Goal: Task Accomplishment & Management: Use online tool/utility

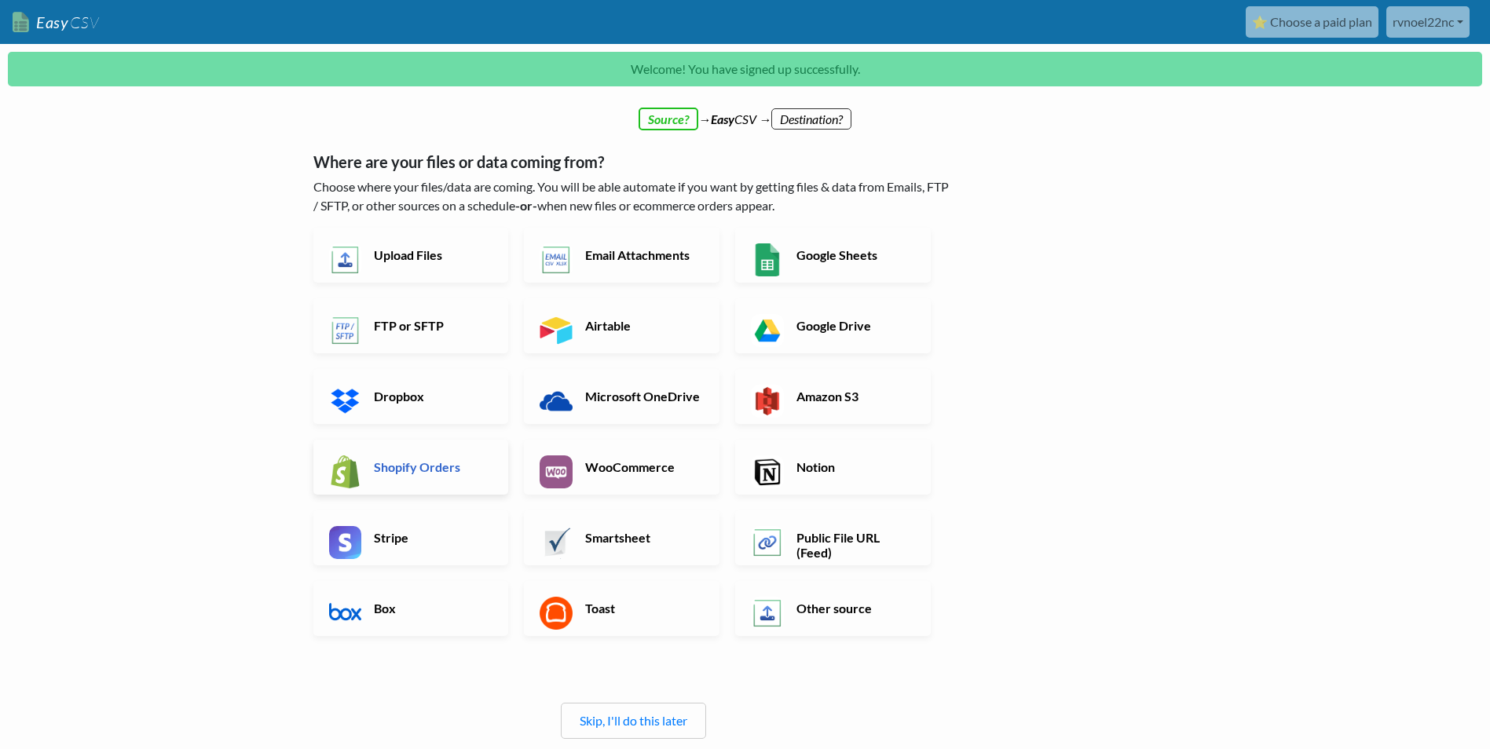
click at [426, 466] on h6 "Shopify Orders" at bounding box center [431, 466] width 123 height 15
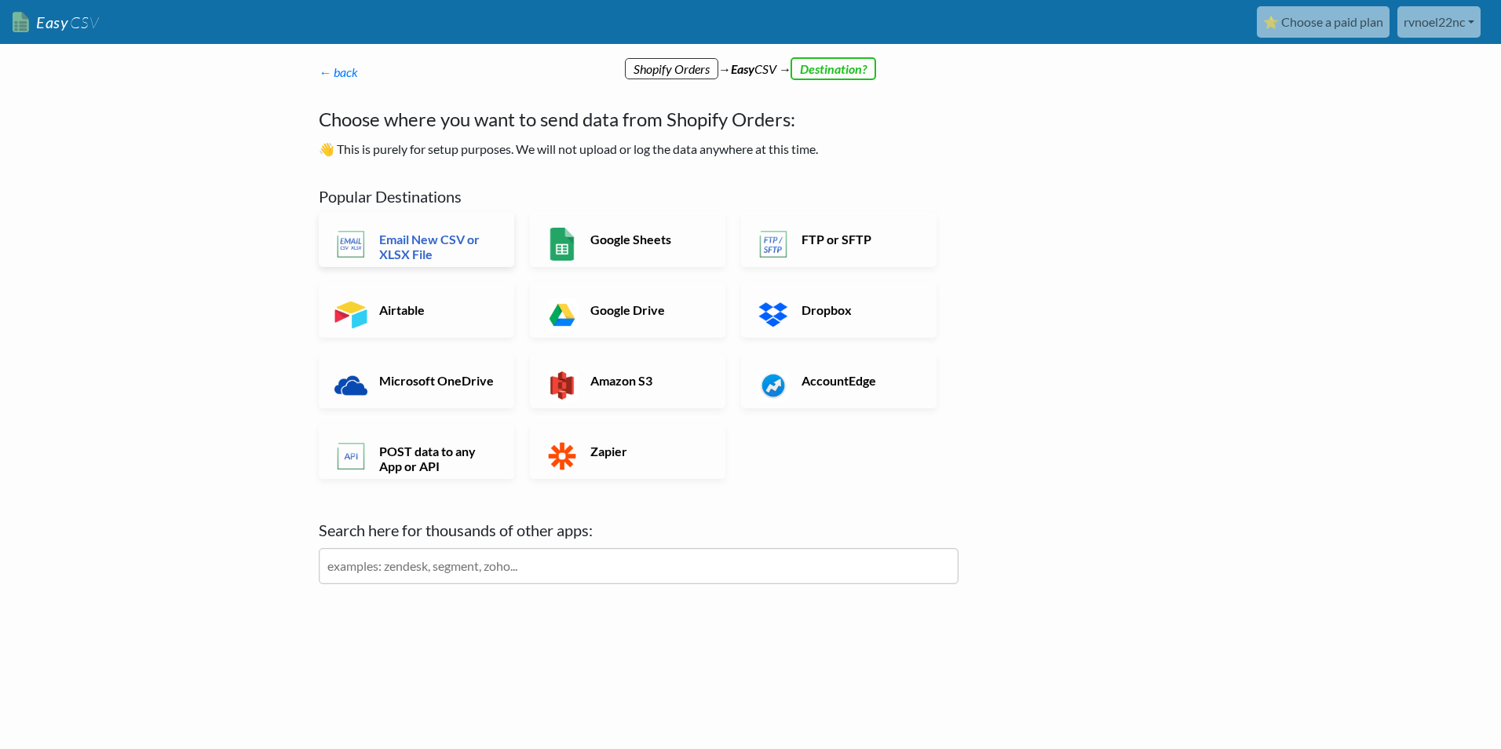
click at [470, 242] on h6 "Email New CSV or XLSX File" at bounding box center [436, 247] width 123 height 30
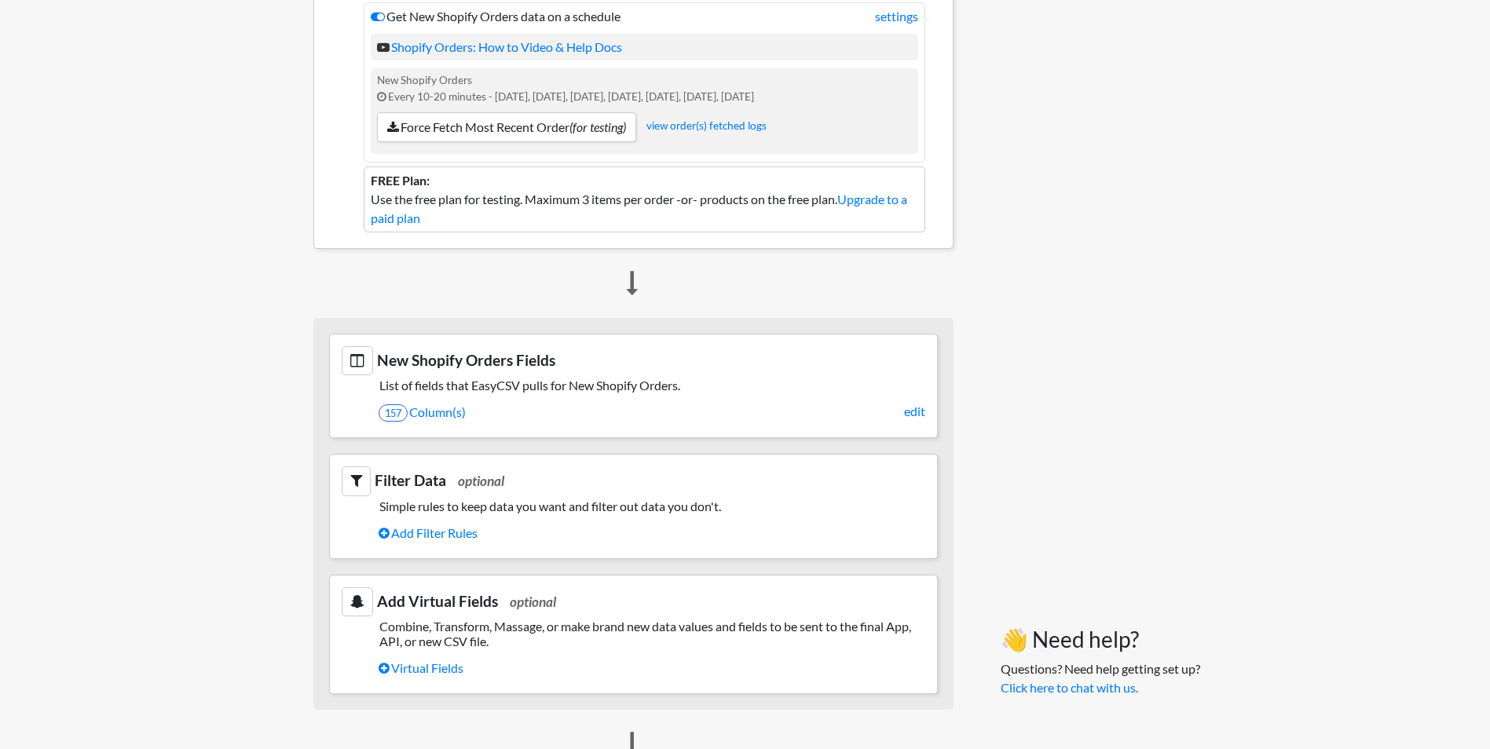
scroll to position [314, 0]
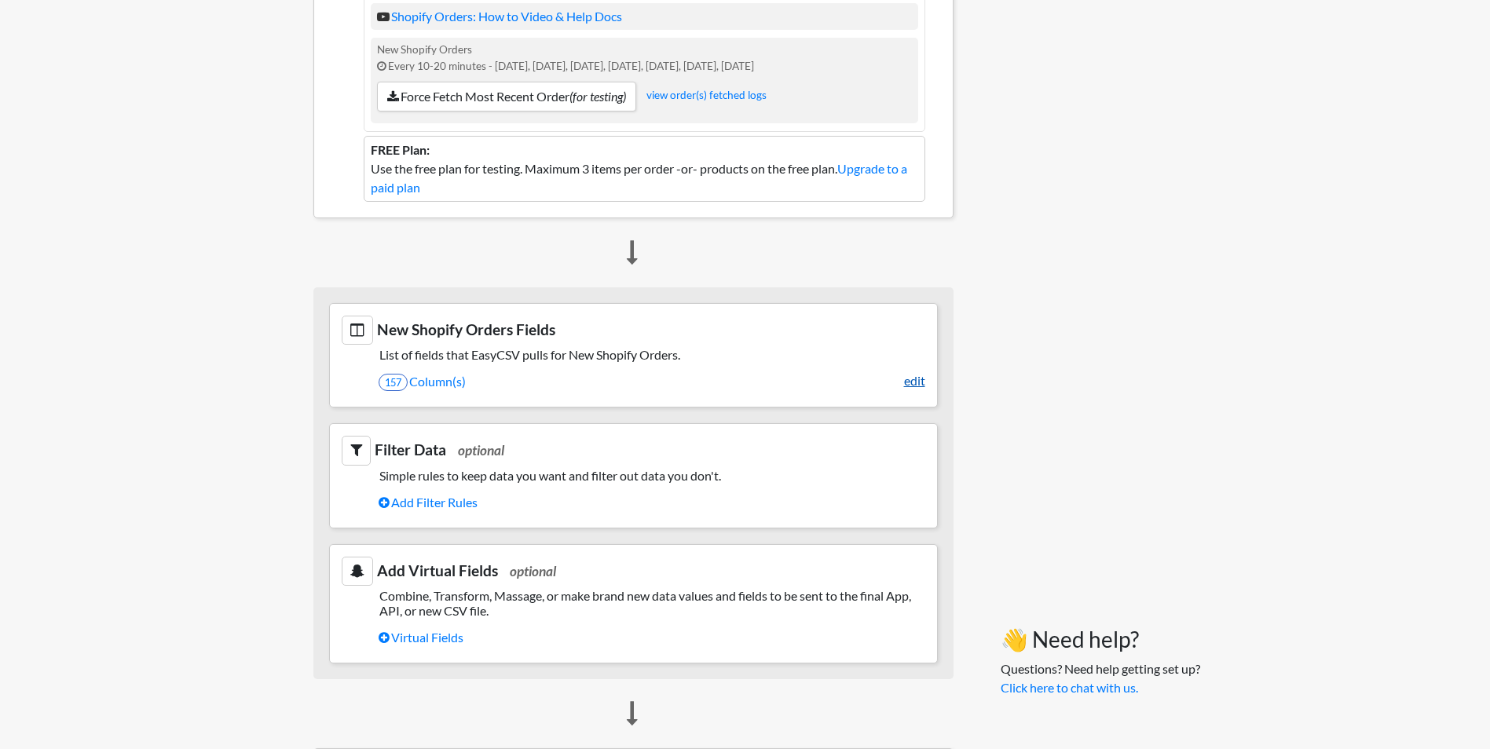
click at [908, 380] on link "edit" at bounding box center [914, 380] width 21 height 19
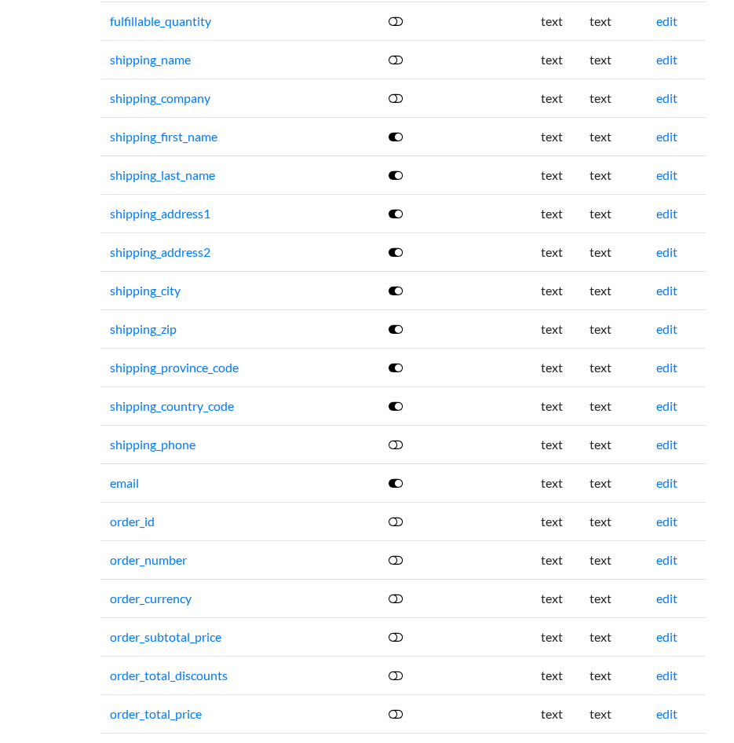
scroll to position [550, 0]
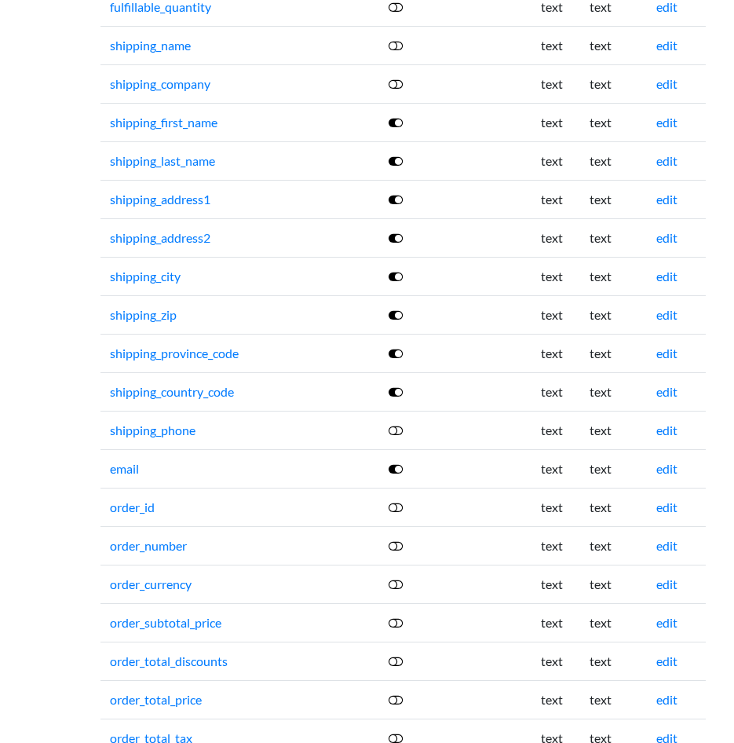
click at [400, 543] on icon at bounding box center [396, 545] width 14 height 13
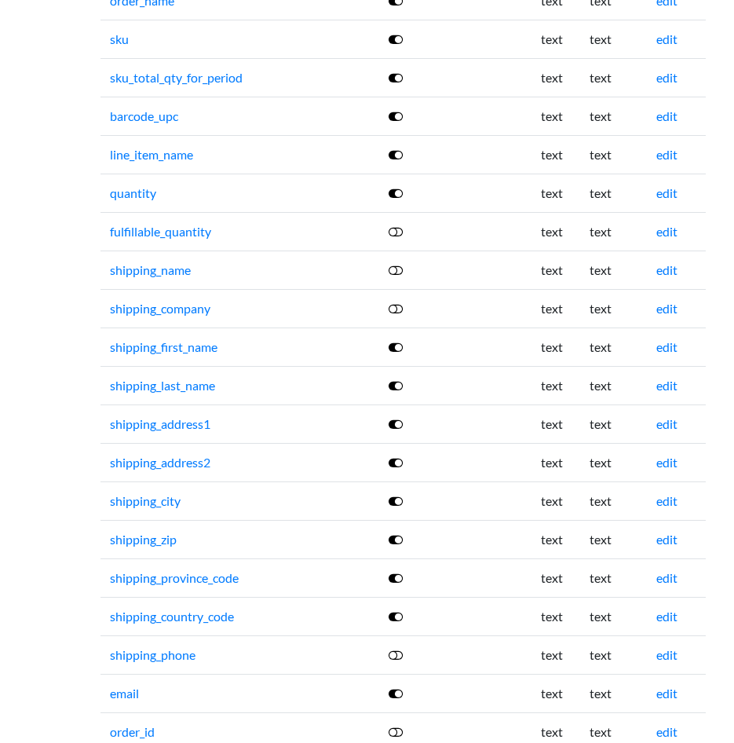
scroll to position [79, 0]
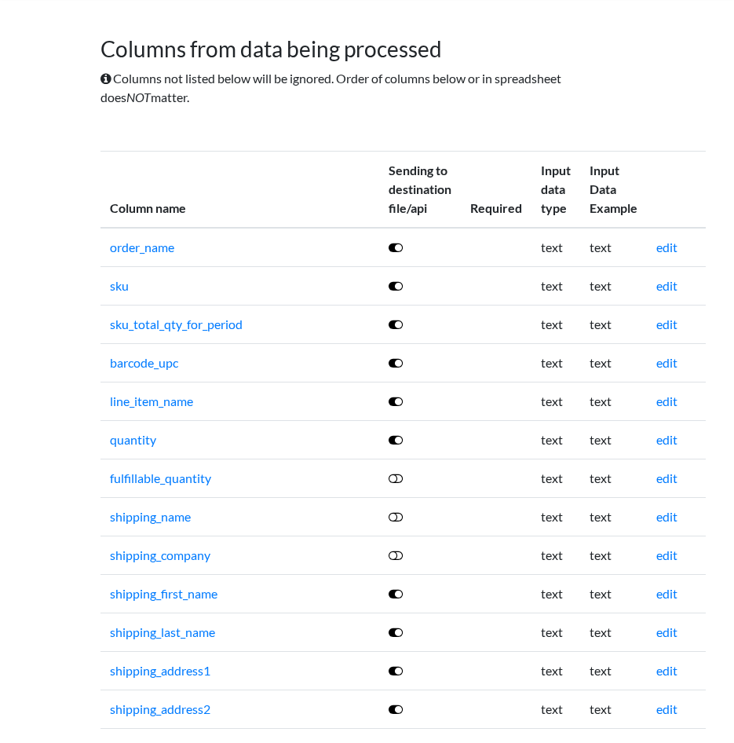
click at [403, 249] on icon at bounding box center [396, 247] width 14 height 13
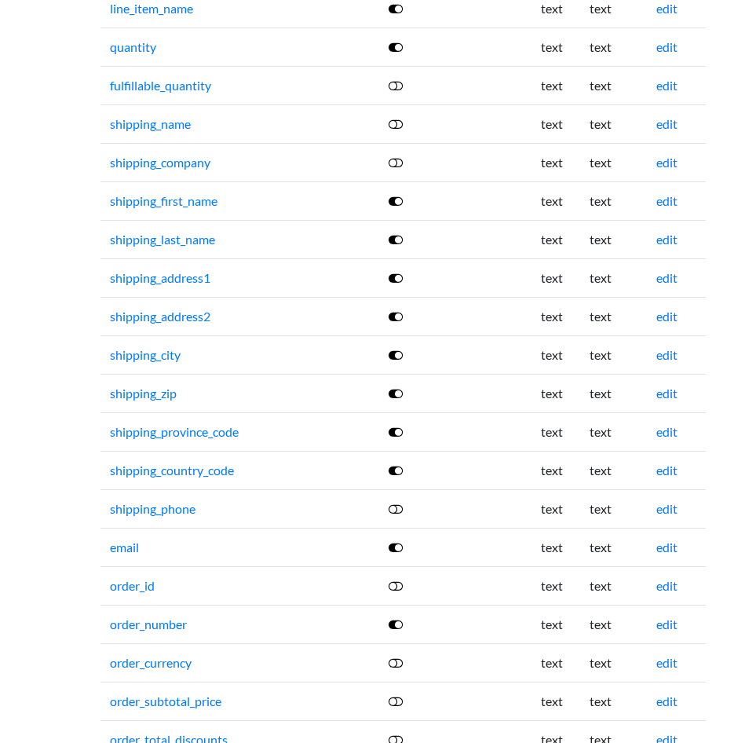
scroll to position [0, 0]
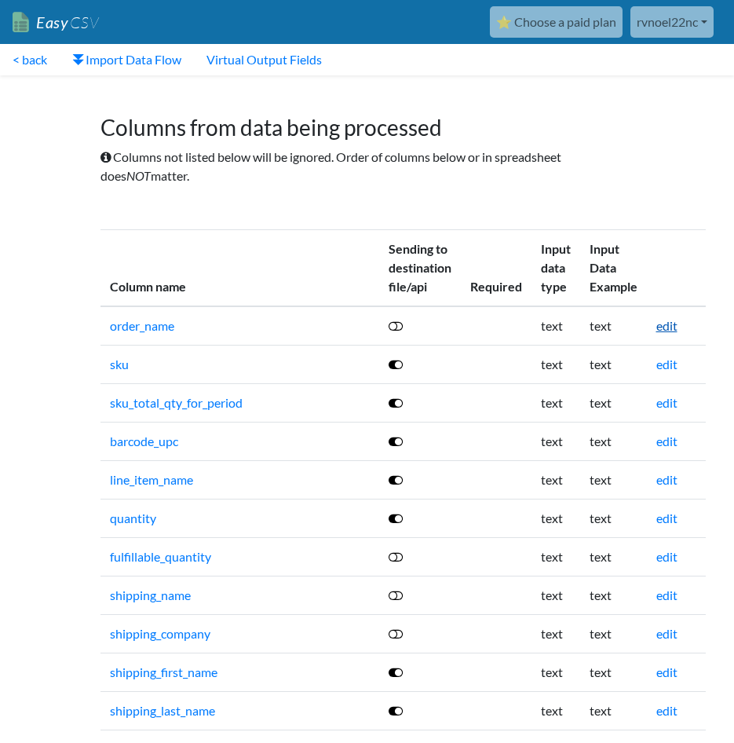
click at [676, 320] on link "edit" at bounding box center [666, 325] width 21 height 15
click at [676, 330] on link "edit" at bounding box center [666, 325] width 21 height 15
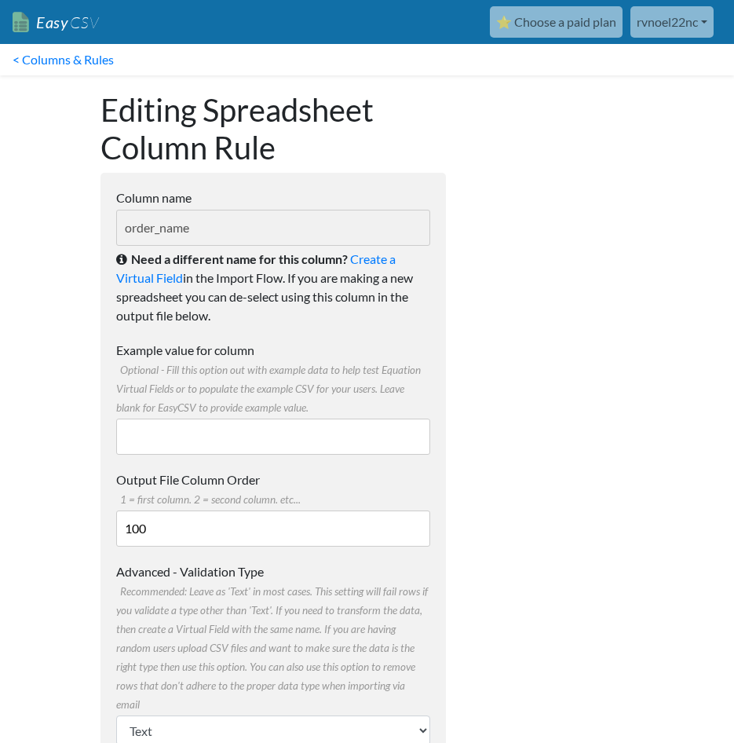
click at [164, 432] on input "Example value for column Optional - Fill this option out with example data to h…" at bounding box center [273, 437] width 314 height 36
type input "Order Number"
click at [155, 525] on input "100" at bounding box center [273, 528] width 314 height 36
drag, startPoint x: 154, startPoint y: 528, endPoint x: 101, endPoint y: 527, distance: 53.4
click at [101, 528] on form "Column name order_name Need a different name for this column? Create a Virtual …" at bounding box center [273, 587] width 345 height 828
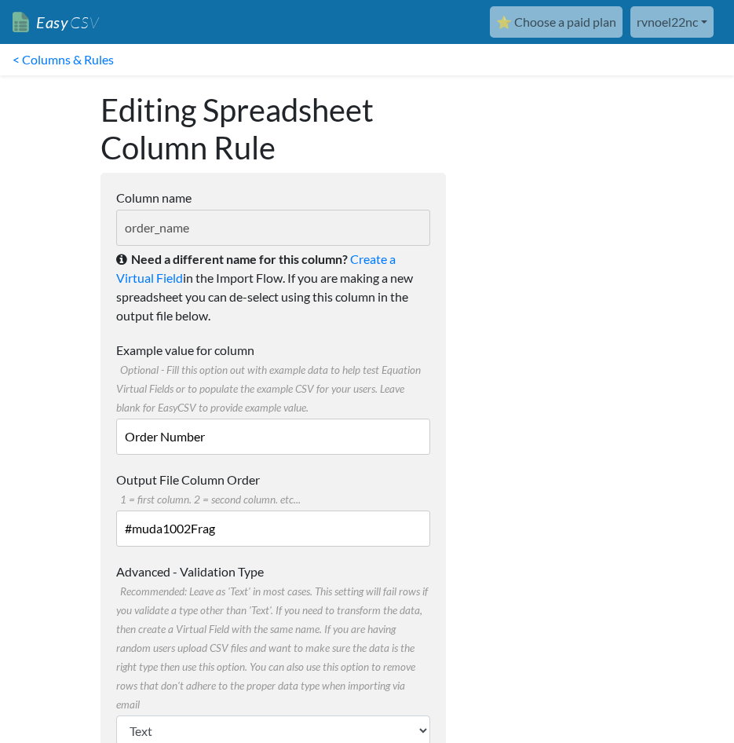
click at [198, 528] on input "#muda1002Frag" at bounding box center [273, 528] width 314 height 36
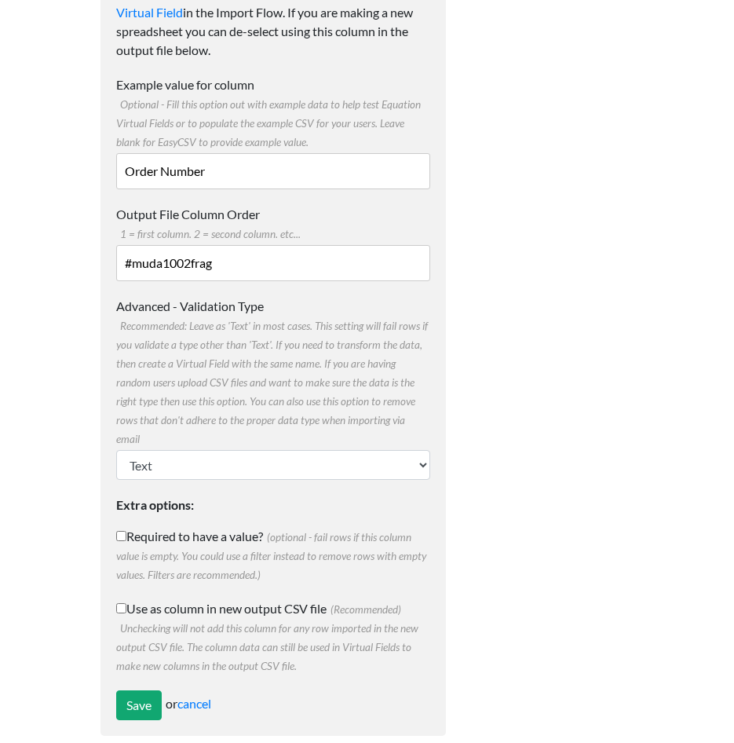
scroll to position [268, 0]
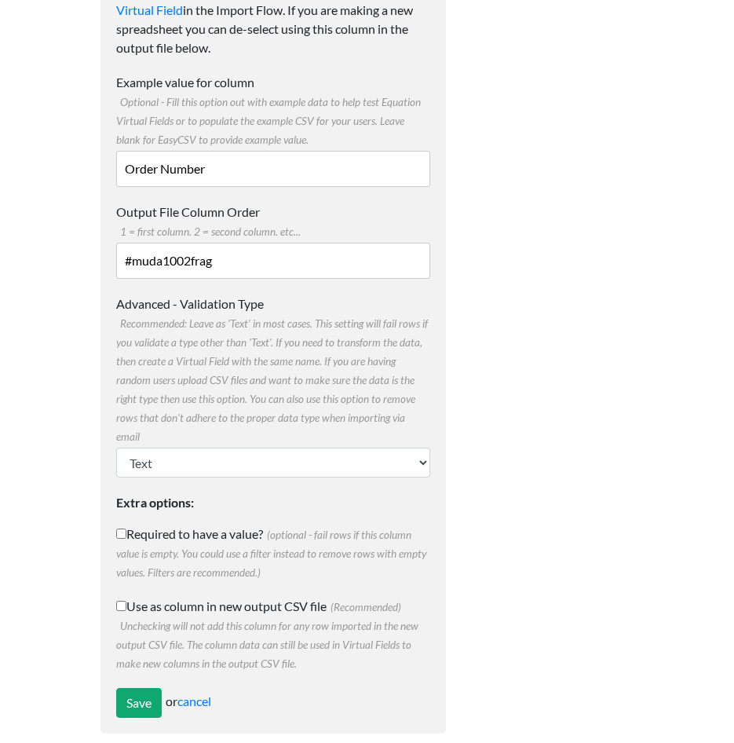
type input "#muda1002frag"
click at [373, 451] on select "Text Number (no decimals) Number (allow decimals) Date (mm/dd/yyyy) Date (dd/mm…" at bounding box center [273, 463] width 314 height 30
click at [374, 448] on select "Text Number (no decimals) Number (allow decimals) Date (mm/dd/yyyy) Date (dd/mm…" at bounding box center [273, 463] width 314 height 30
click at [119, 601] on input "Use as column in new output CSV file (Recommended) Unchecking will not add this…" at bounding box center [121, 606] width 10 height 10
checkbox input "true"
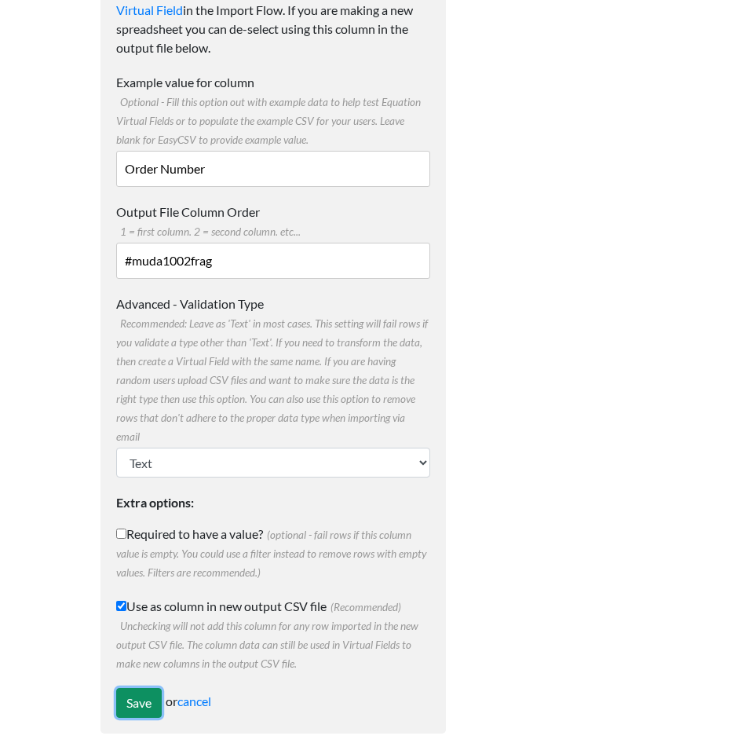
click at [137, 688] on input "Save" at bounding box center [139, 703] width 46 height 30
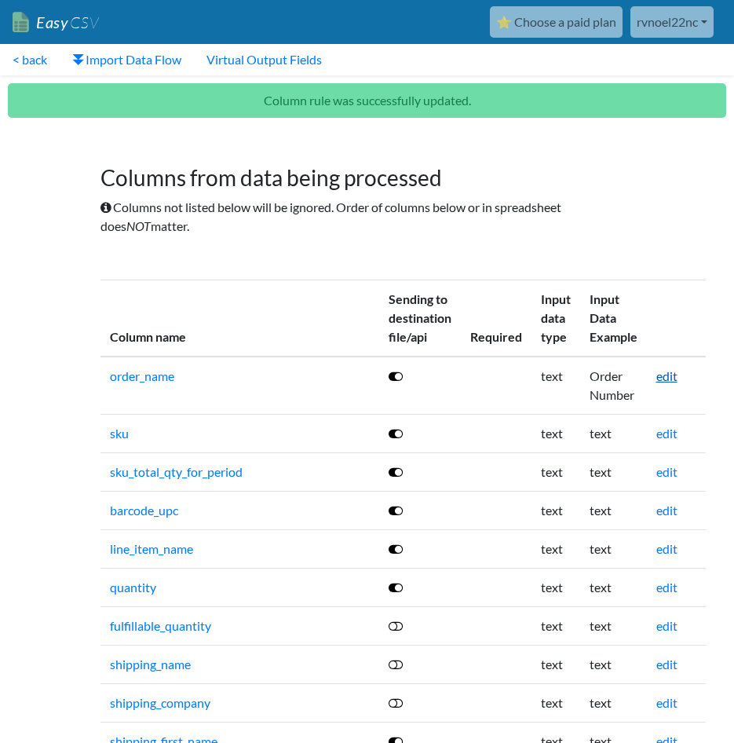
click at [678, 375] on link "edit" at bounding box center [666, 375] width 21 height 15
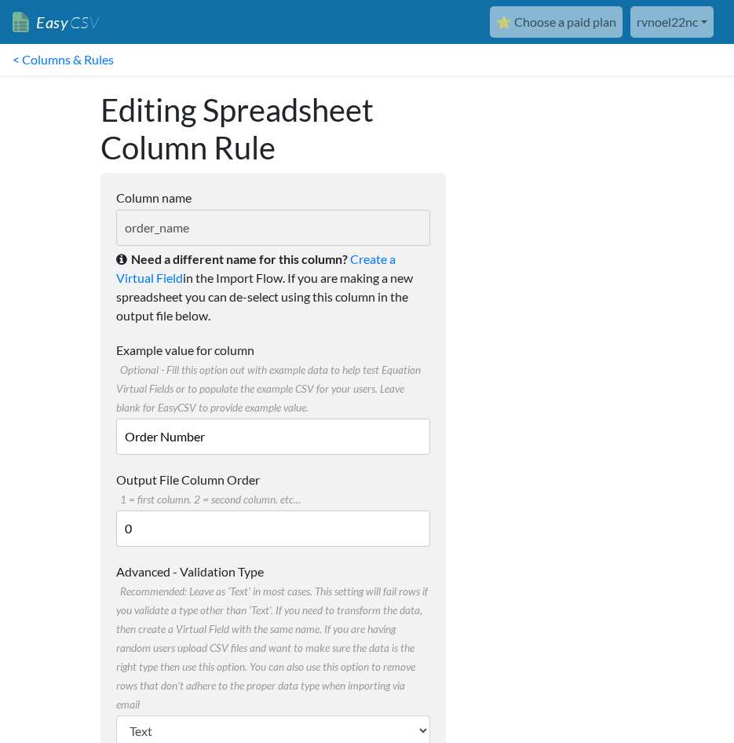
drag, startPoint x: 221, startPoint y: 437, endPoint x: 107, endPoint y: 441, distance: 114.7
click at [107, 441] on form "Column name order_name Need a different name for this column? Create a Virtual …" at bounding box center [273, 587] width 345 height 828
click at [145, 525] on input "0" at bounding box center [273, 528] width 314 height 36
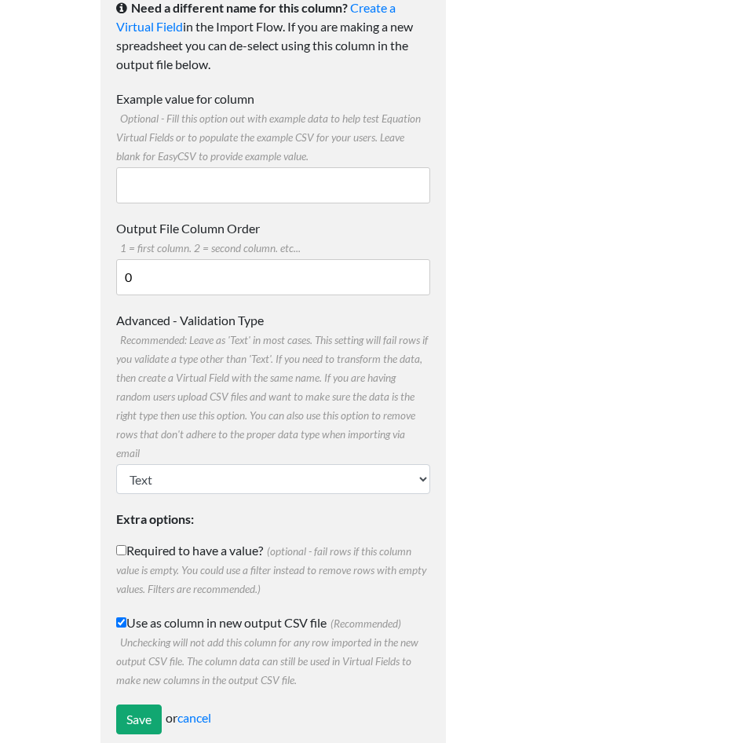
scroll to position [268, 0]
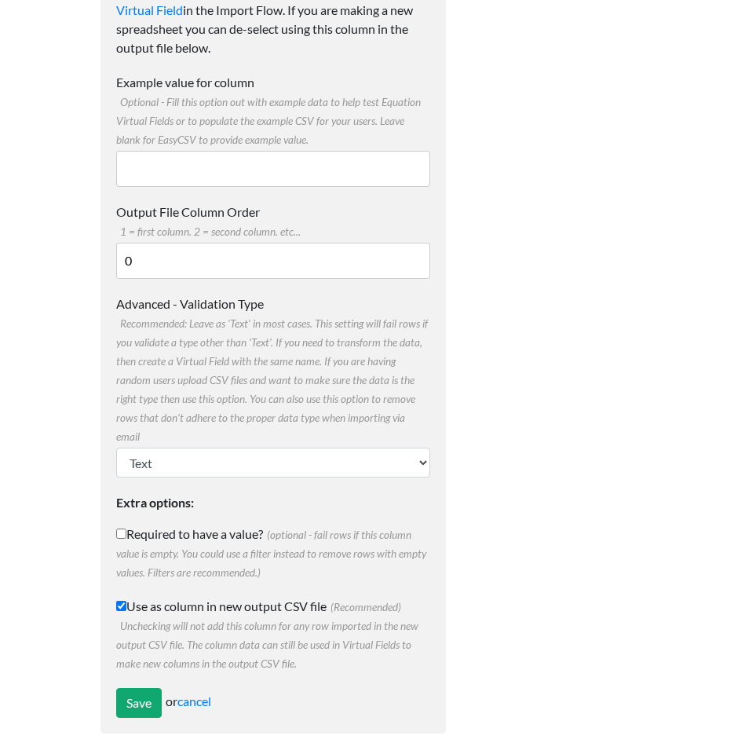
click at [118, 601] on input "Use as column in new output CSV file (Recommended) Unchecking will not add this…" at bounding box center [121, 606] width 10 height 10
checkbox input "false"
drag, startPoint x: 148, startPoint y: 258, endPoint x: 46, endPoint y: 258, distance: 101.3
click at [46, 258] on body "Easy CSV ⭐ Choose a paid plan rvnoel22nc Rvnoel22nc All Flows All CSV Generator…" at bounding box center [367, 240] width 734 height 1017
click at [140, 688] on input "Save" at bounding box center [139, 703] width 46 height 30
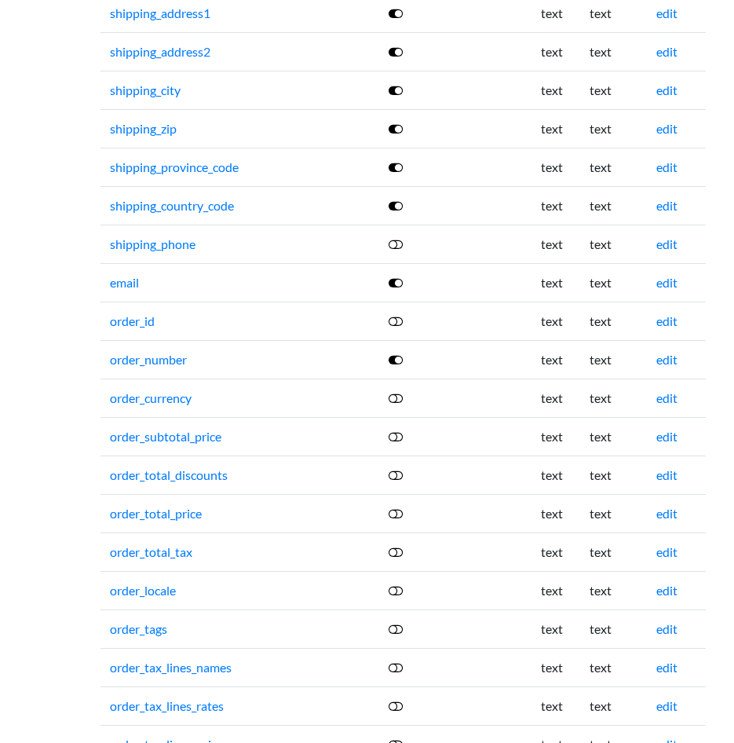
scroll to position [785, 0]
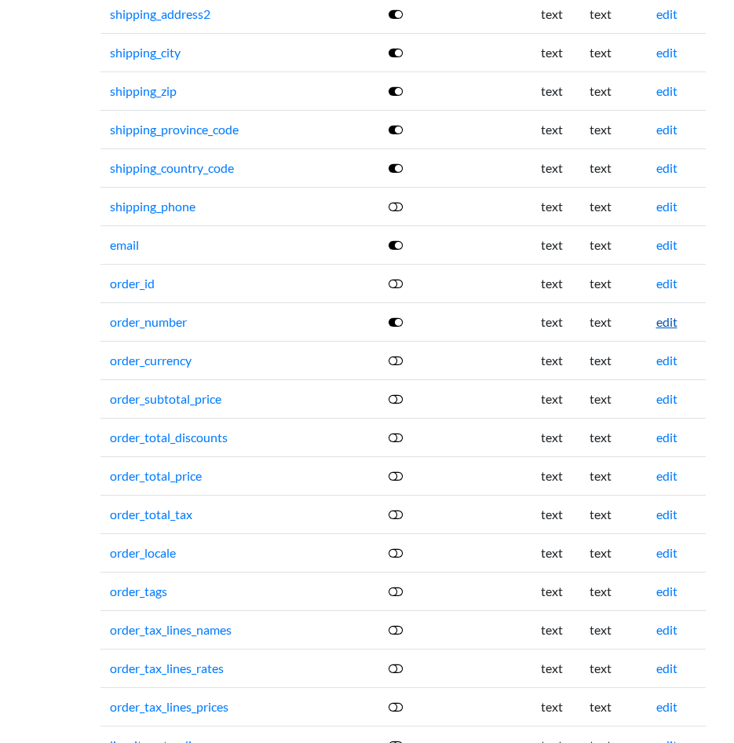
click at [678, 324] on link "edit" at bounding box center [666, 321] width 21 height 15
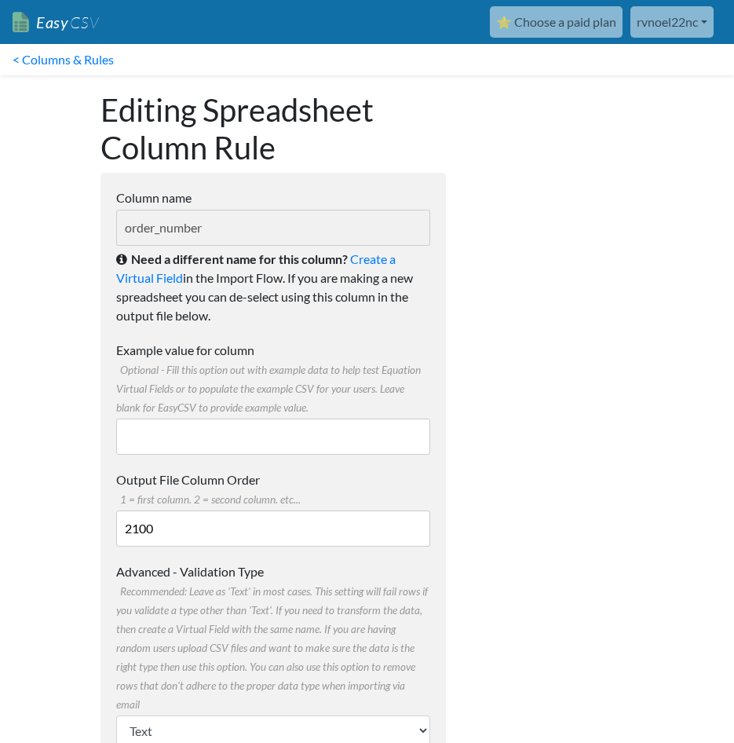
click at [146, 435] on input "Example value for column Optional - Fill this option out with example data to h…" at bounding box center [273, 437] width 314 height 36
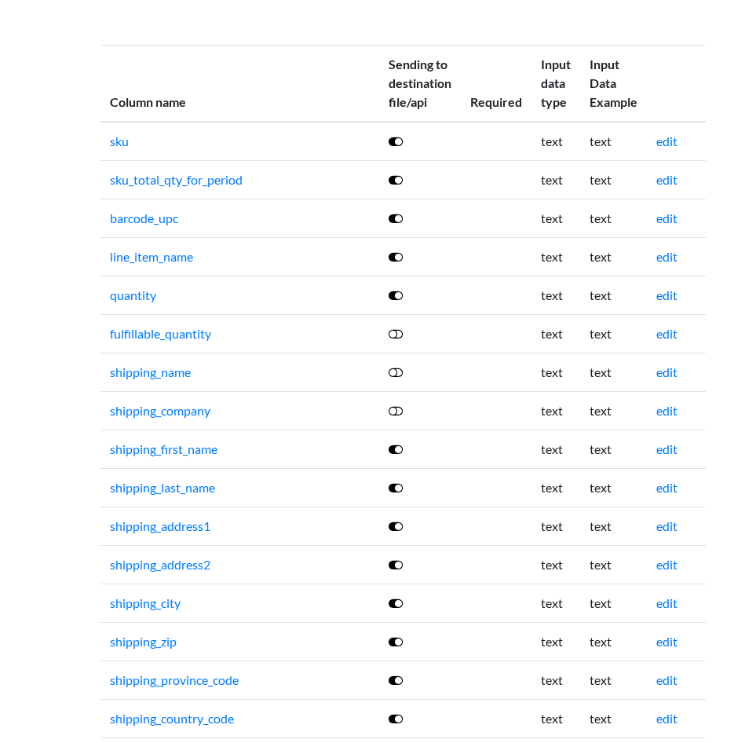
scroll to position [185, 0]
click at [400, 182] on icon at bounding box center [396, 179] width 14 height 13
click at [401, 219] on icon at bounding box center [396, 217] width 14 height 13
click at [404, 253] on link at bounding box center [397, 255] width 16 height 15
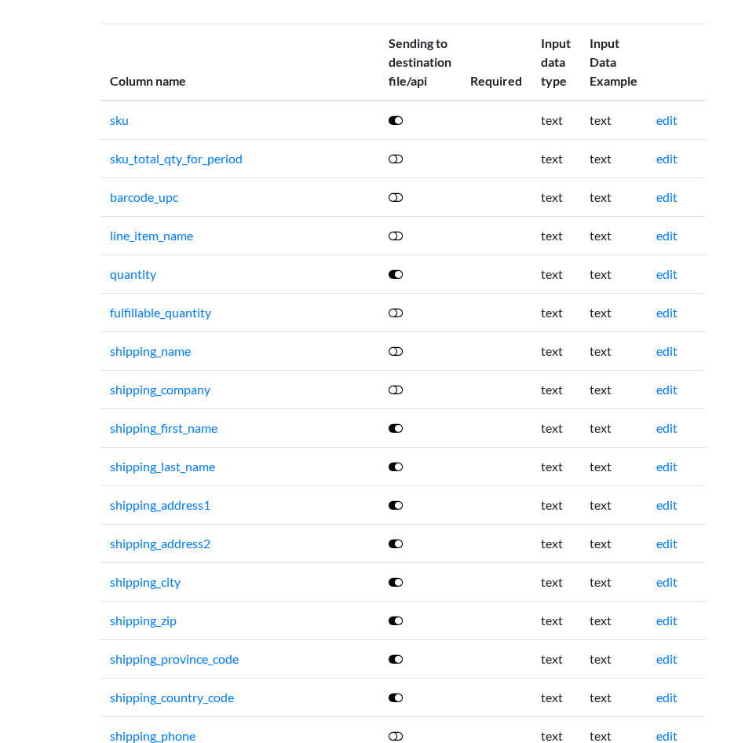
scroll to position [264, 0]
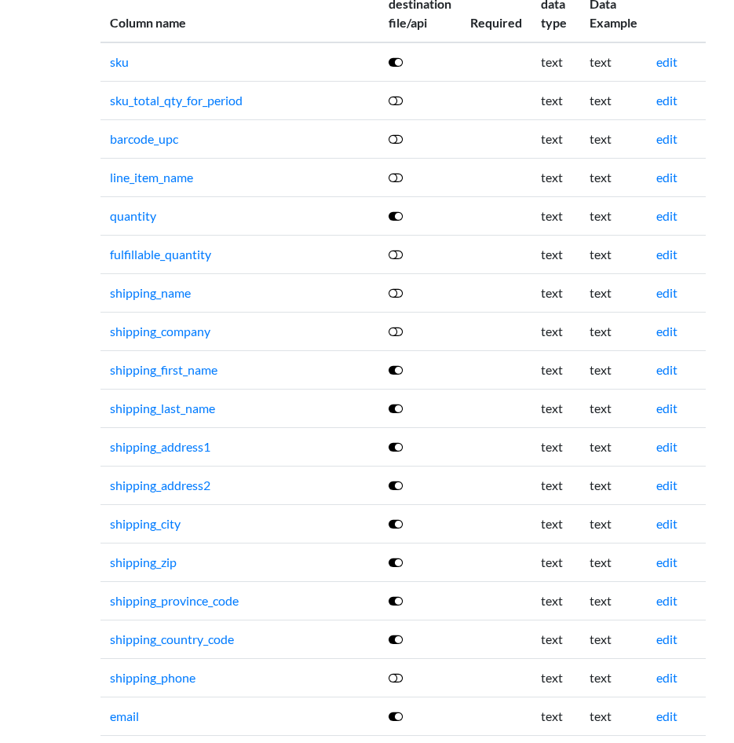
click at [397, 288] on icon at bounding box center [396, 293] width 14 height 13
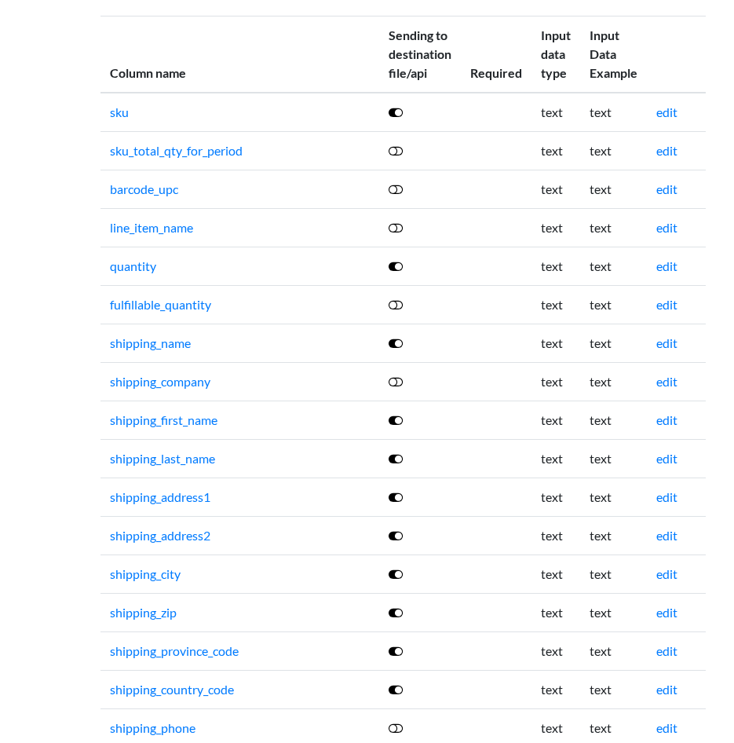
scroll to position [214, 0]
click at [169, 344] on link "shipping_name" at bounding box center [150, 342] width 81 height 15
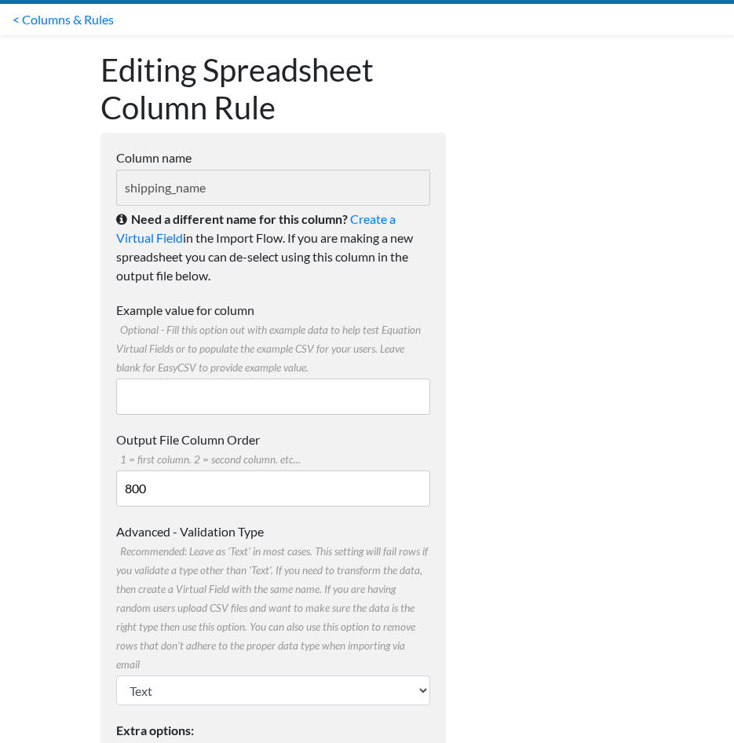
scroll to position [79, 0]
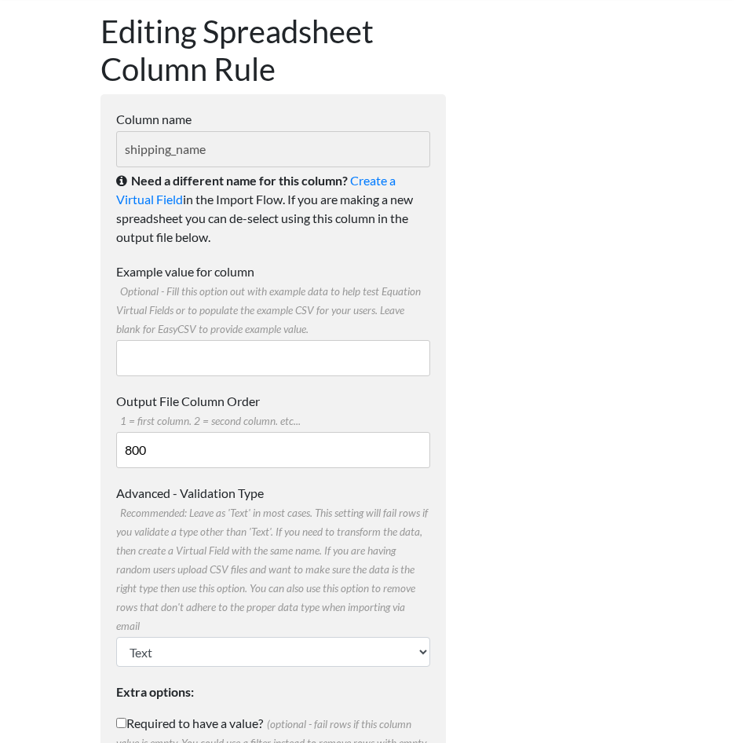
click at [147, 356] on input "Example value for column Optional - Fill this option out with example data to h…" at bounding box center [273, 358] width 314 height 36
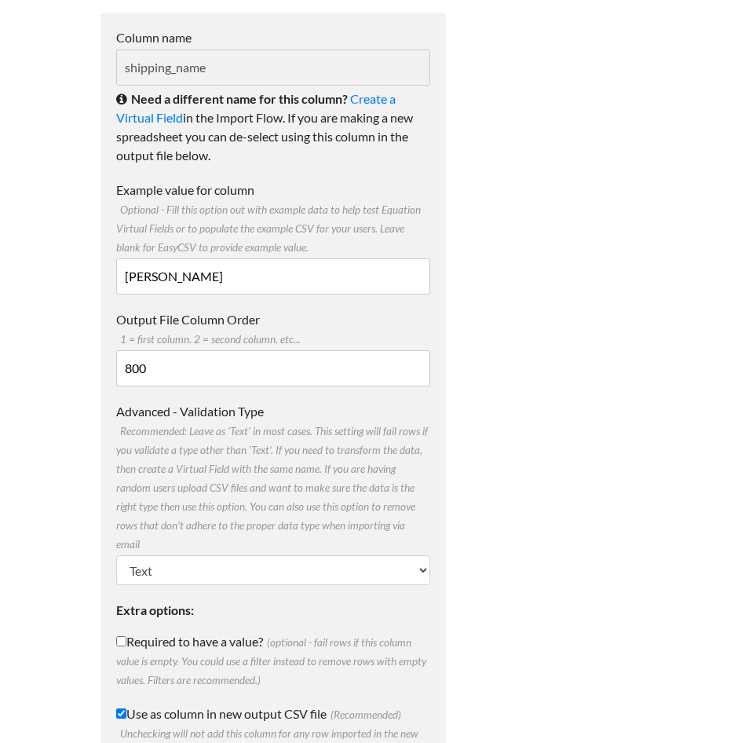
scroll to position [236, 0]
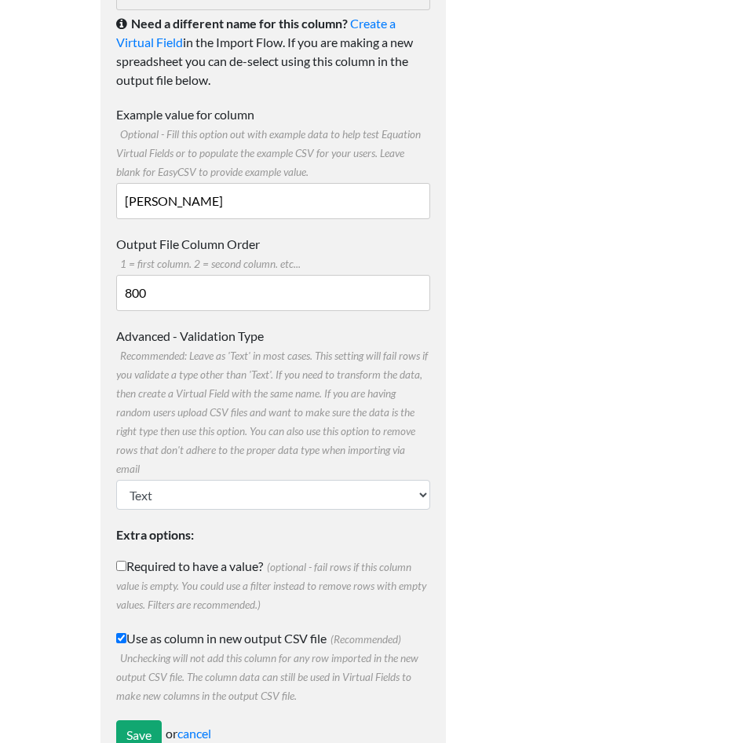
type input "Gloria Wilson"
click at [179, 291] on input "800" at bounding box center [273, 293] width 314 height 36
drag, startPoint x: 188, startPoint y: 293, endPoint x: 58, endPoint y: 309, distance: 130.5
click at [58, 309] on body "Easy CSV ⭐ Choose a paid plan rvnoel22nc Rvnoel22nc All Flows All CSV Generator…" at bounding box center [367, 272] width 734 height 1017
click at [230, 341] on label "Advanced - Validation Type Recommended: Leave as 'Text' in most cases. This set…" at bounding box center [273, 402] width 314 height 151
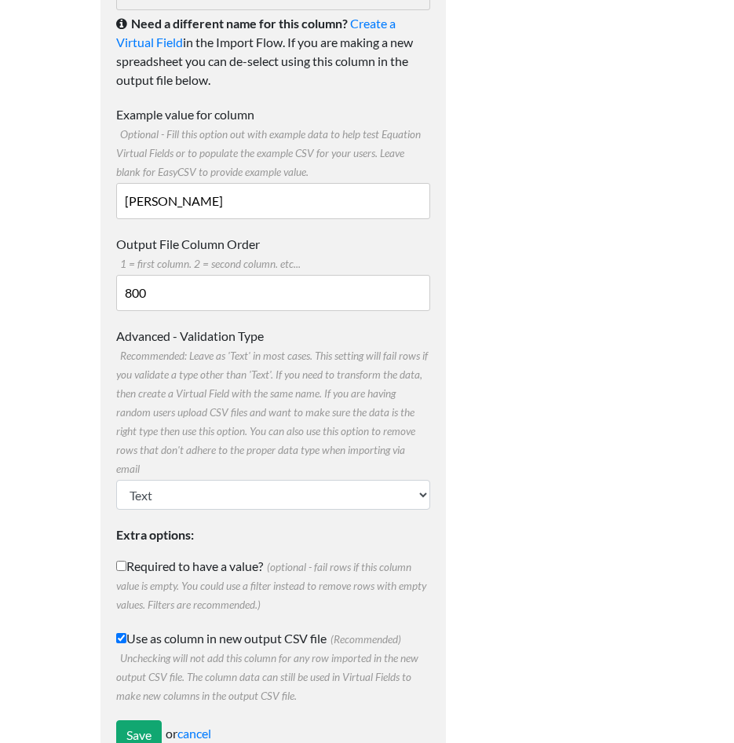
click at [230, 480] on select "Text Number (no decimals) Number (allow decimals) Date (mm/dd/yyyy) Date (dd/mm…" at bounding box center [273, 495] width 314 height 30
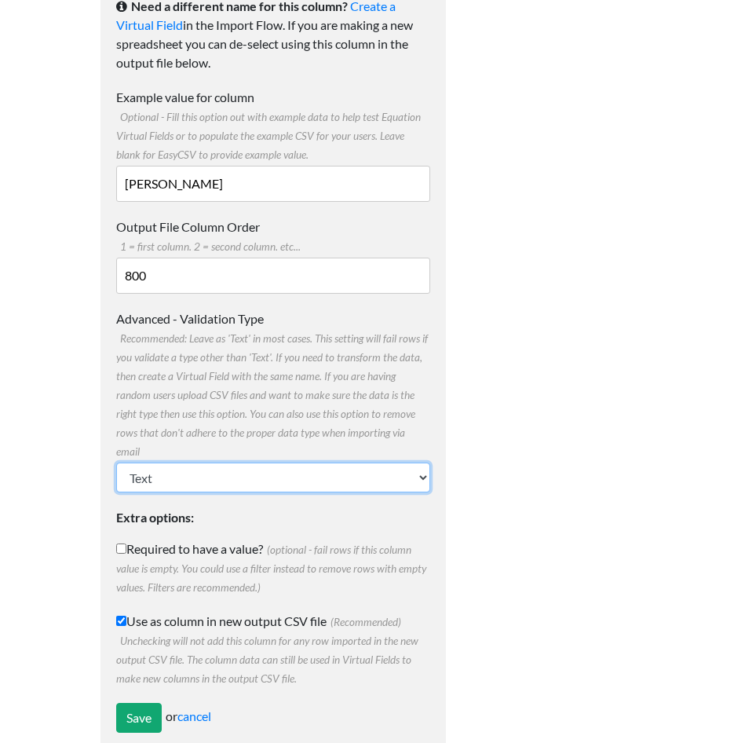
scroll to position [268, 0]
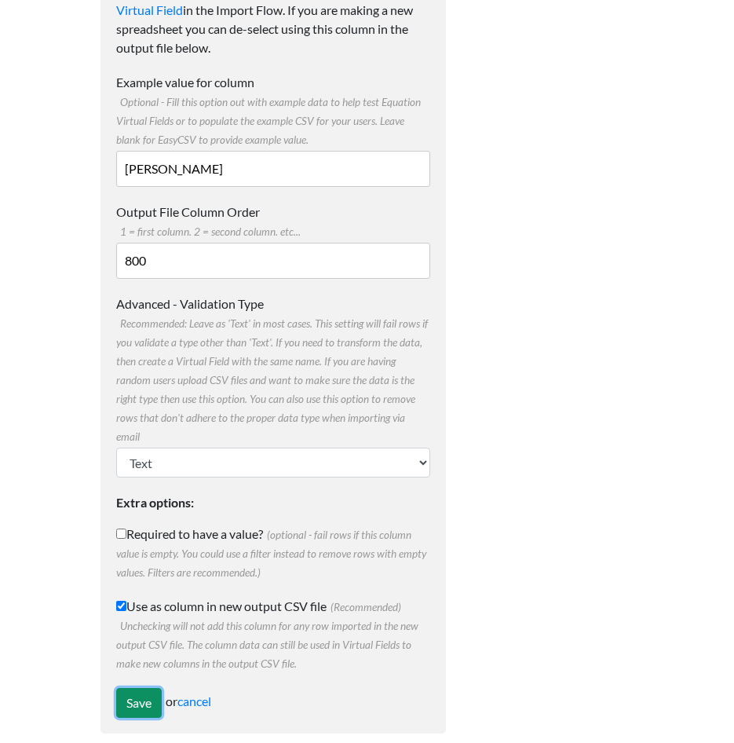
click at [140, 688] on input "Save" at bounding box center [139, 703] width 46 height 30
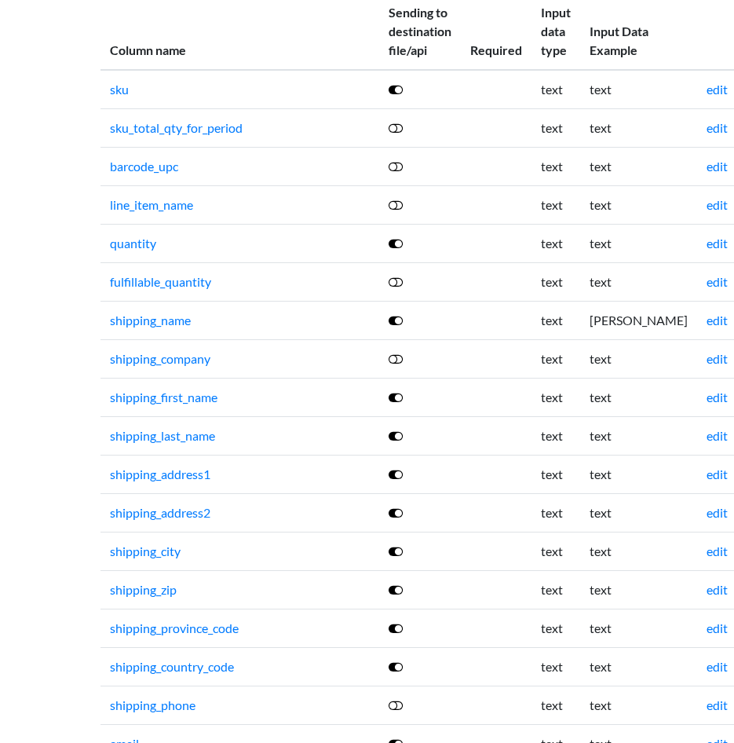
scroll to position [314, 0]
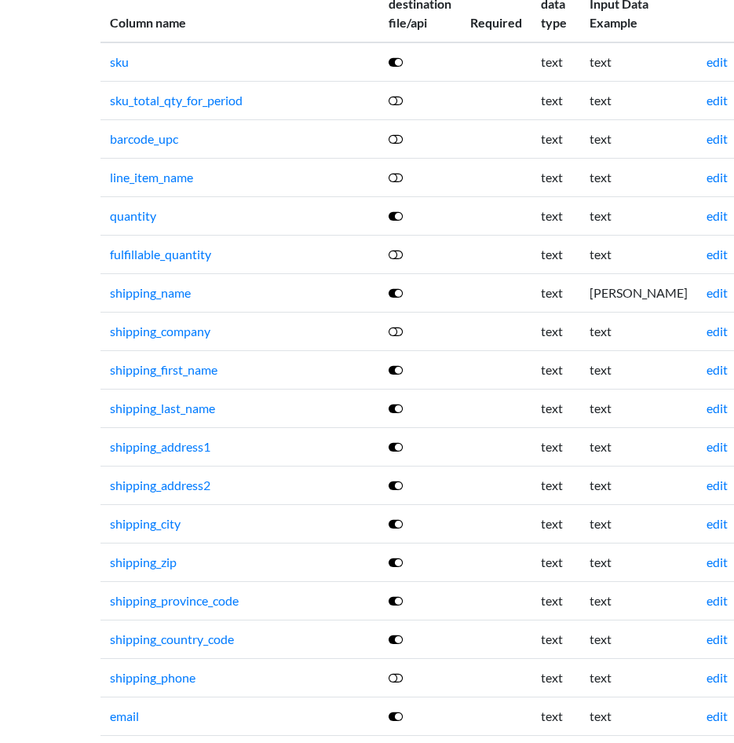
click at [397, 376] on icon at bounding box center [396, 370] width 14 height 13
click at [400, 415] on icon at bounding box center [396, 408] width 14 height 13
click at [398, 415] on icon at bounding box center [396, 408] width 14 height 13
click at [403, 415] on icon at bounding box center [396, 408] width 14 height 13
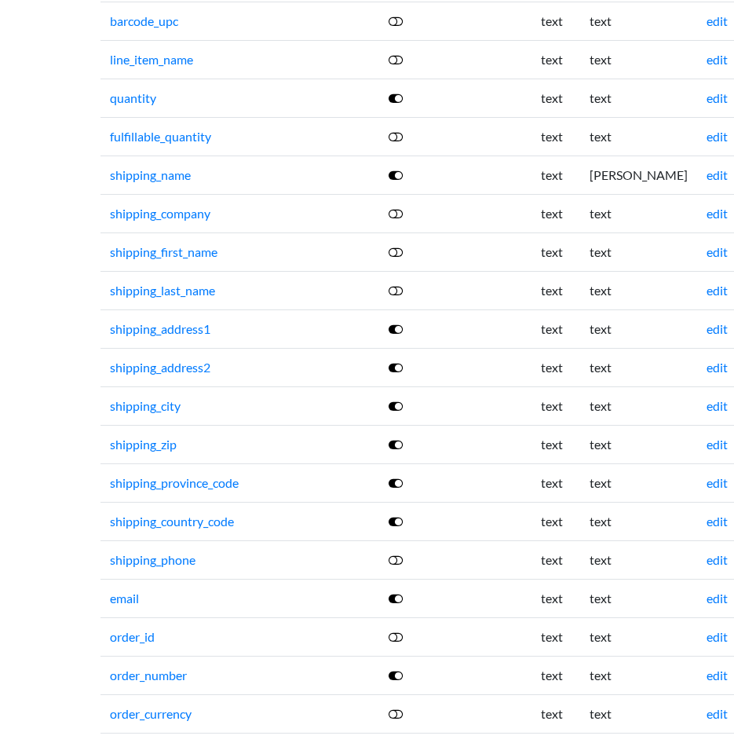
scroll to position [471, 0]
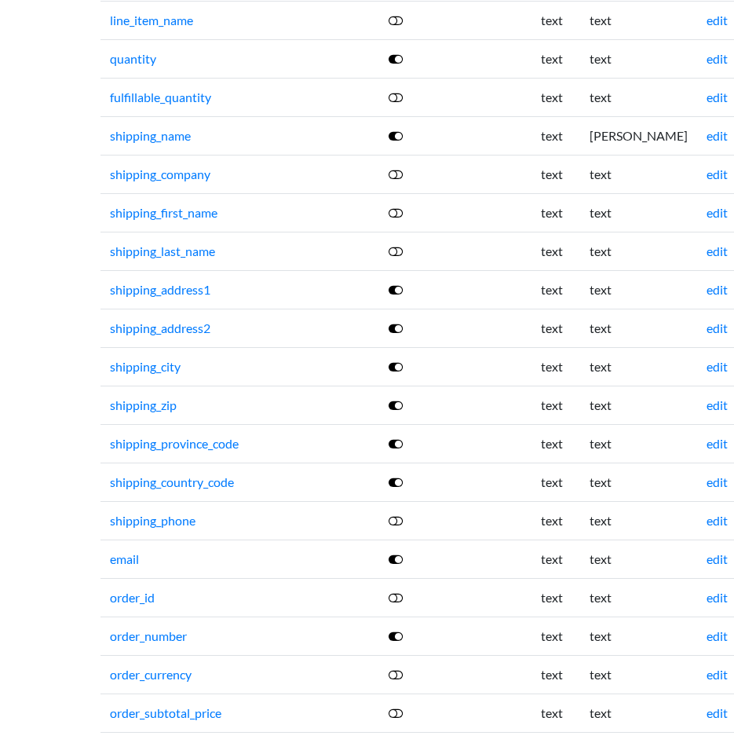
click at [400, 450] on icon at bounding box center [396, 443] width 14 height 13
click at [399, 488] on icon at bounding box center [396, 482] width 14 height 13
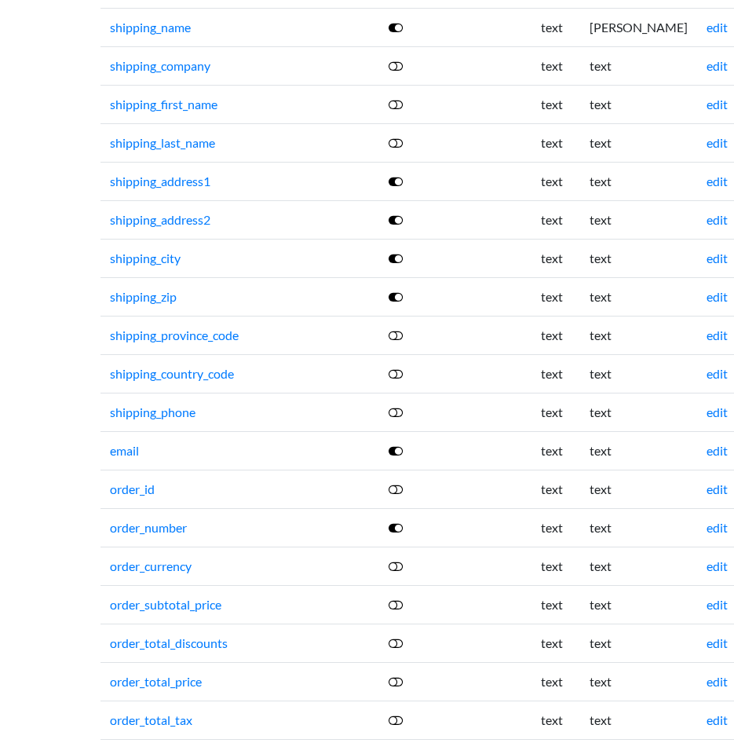
scroll to position [628, 0]
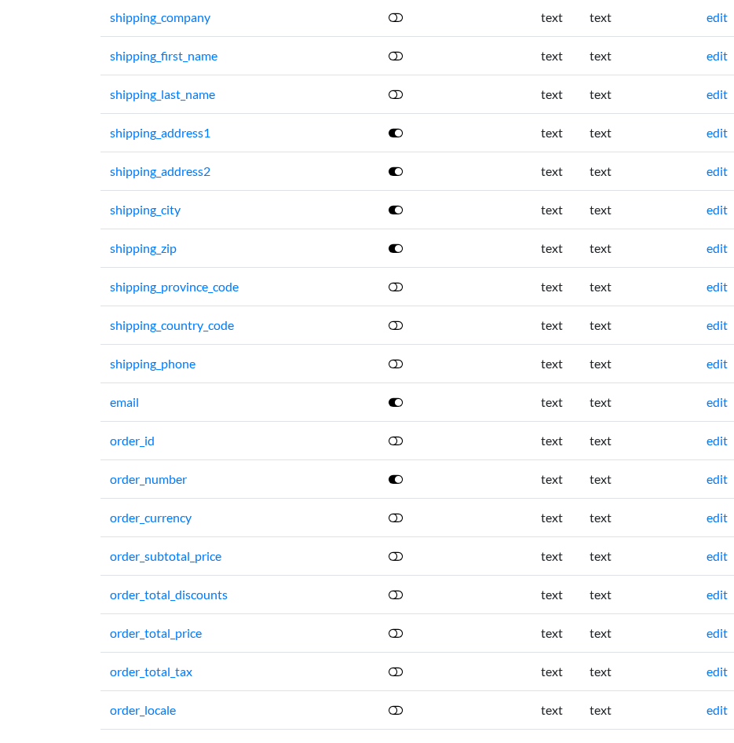
click at [403, 408] on icon at bounding box center [396, 402] width 14 height 13
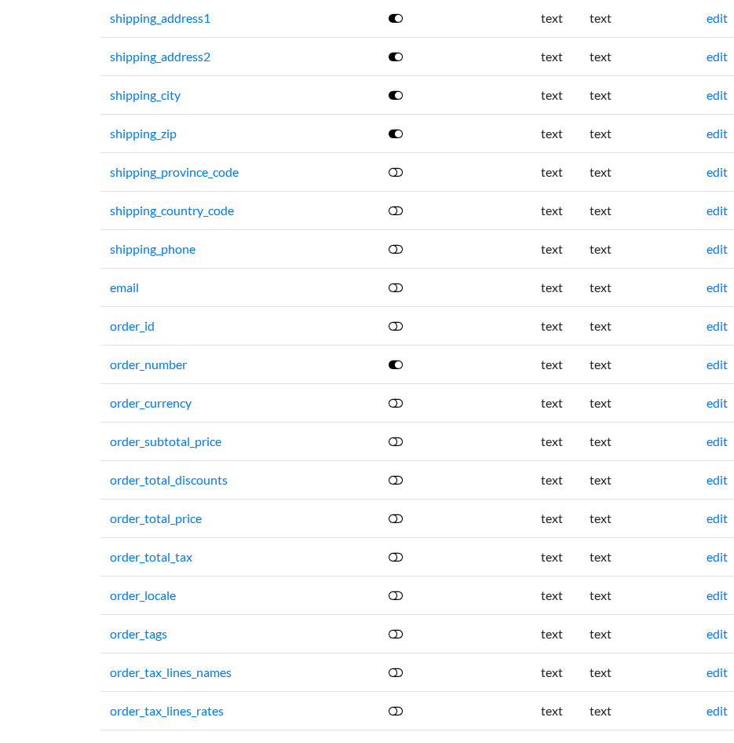
scroll to position [707, 0]
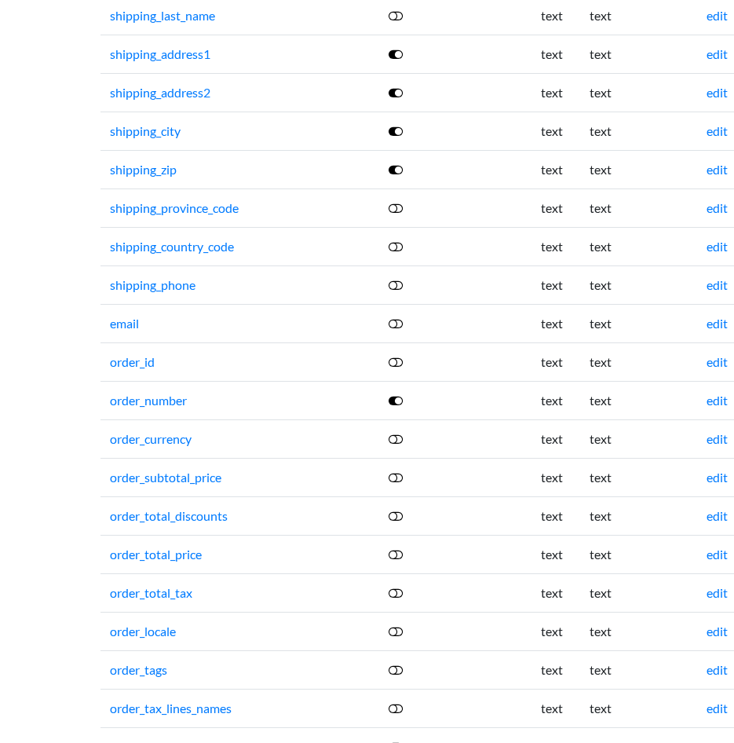
click at [400, 291] on icon at bounding box center [396, 285] width 14 height 13
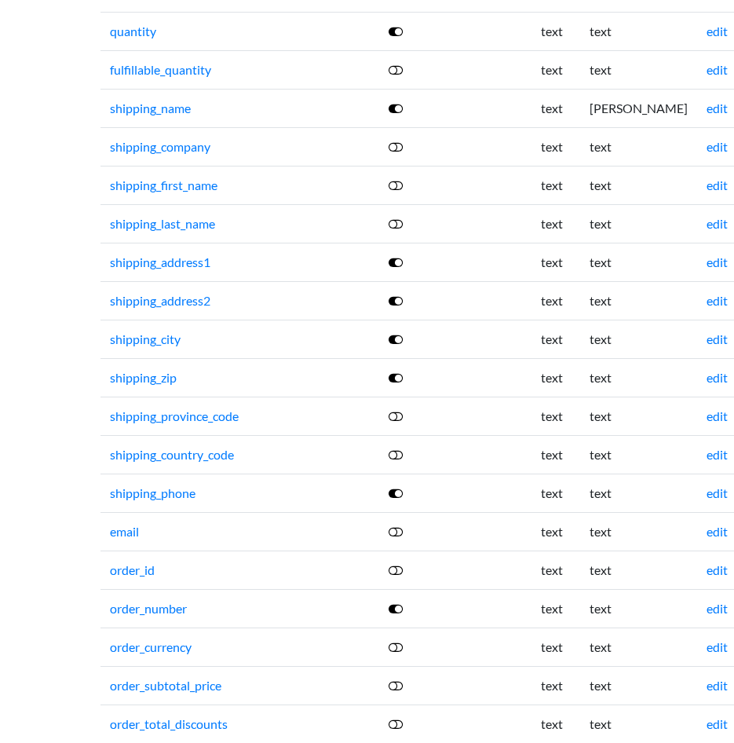
scroll to position [471, 0]
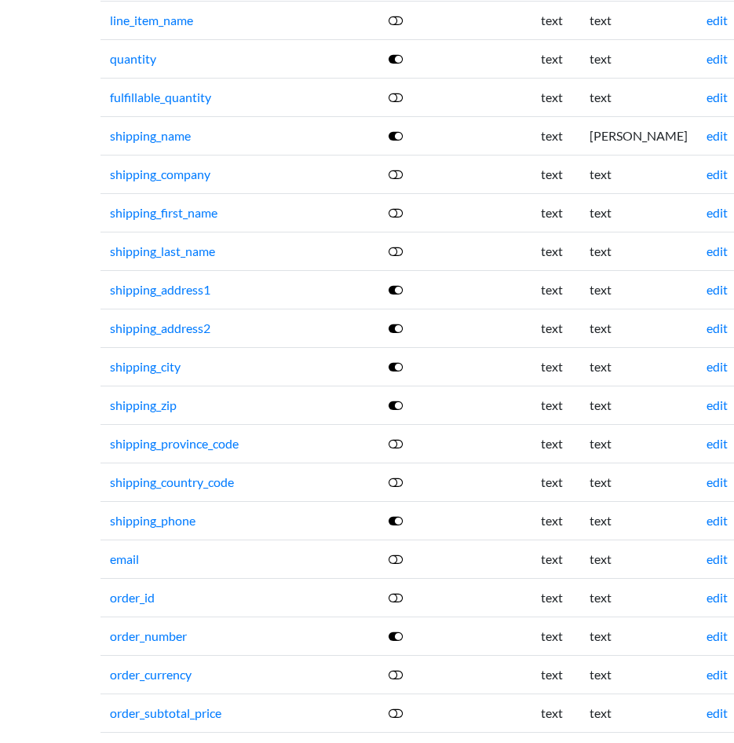
click at [397, 181] on icon at bounding box center [396, 174] width 14 height 13
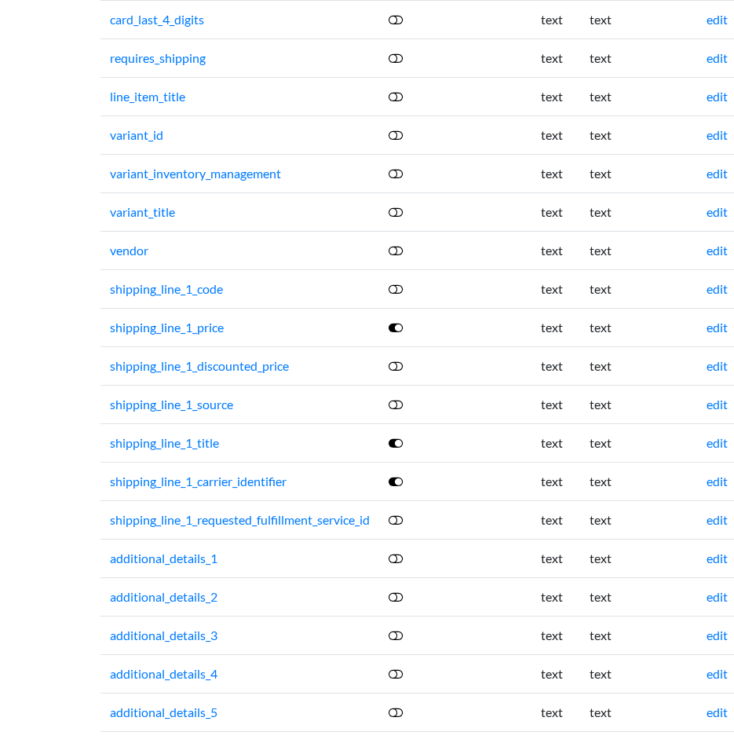
scroll to position [4397, 0]
click at [399, 333] on icon at bounding box center [396, 326] width 14 height 13
click at [403, 448] on icon at bounding box center [396, 442] width 14 height 13
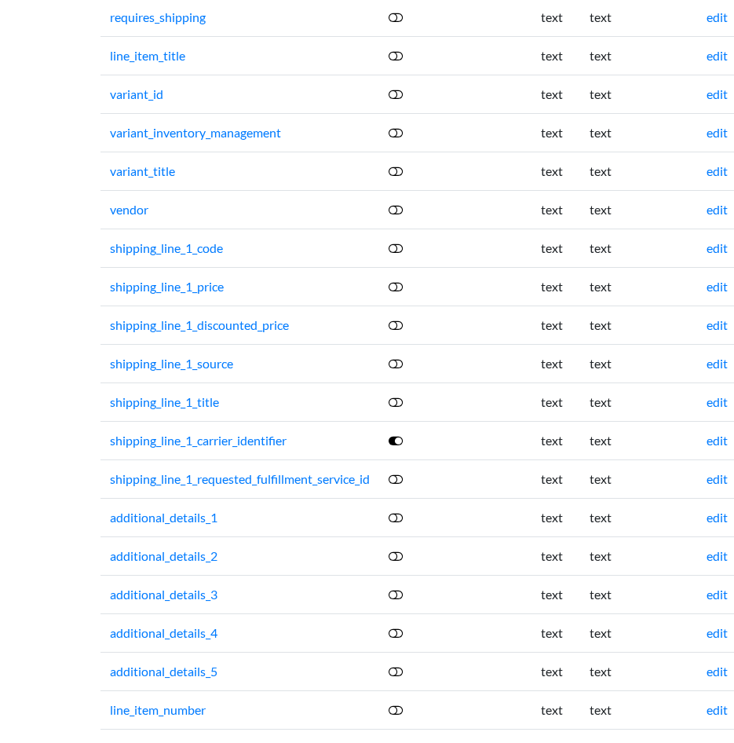
scroll to position [4367, 0]
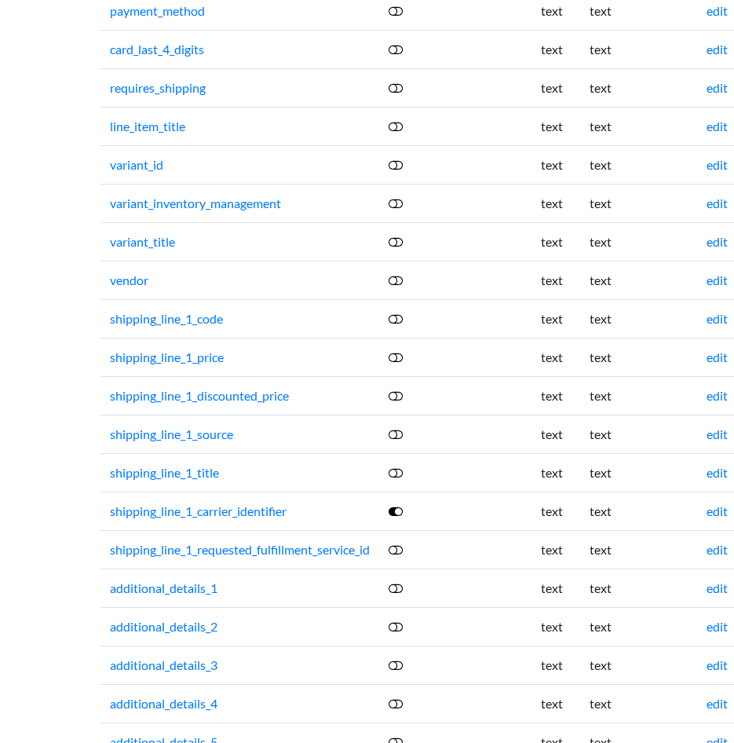
click at [403, 517] on icon at bounding box center [396, 511] width 14 height 13
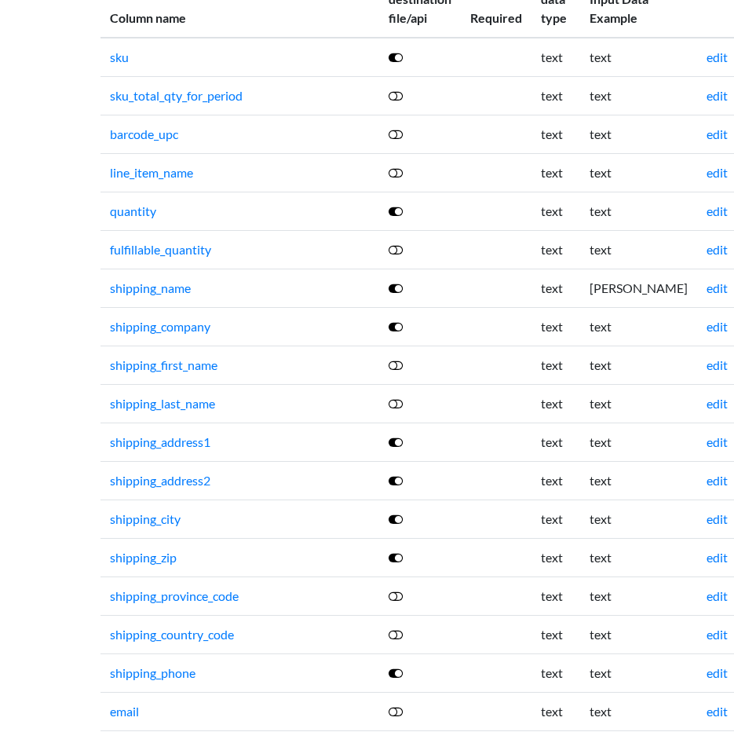
scroll to position [362, 0]
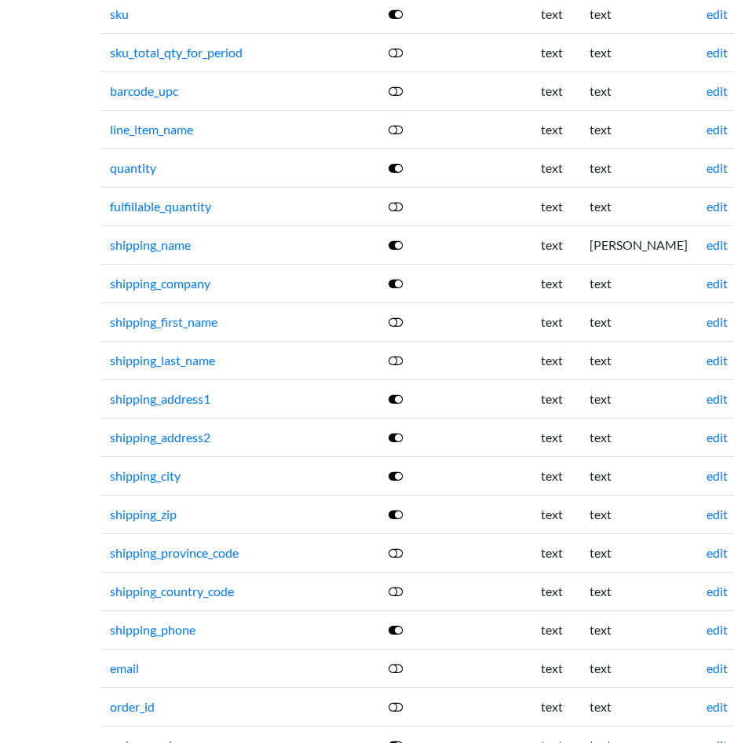
click at [399, 559] on icon at bounding box center [396, 553] width 14 height 13
click at [172, 560] on link "shipping_province_code" at bounding box center [174, 552] width 129 height 15
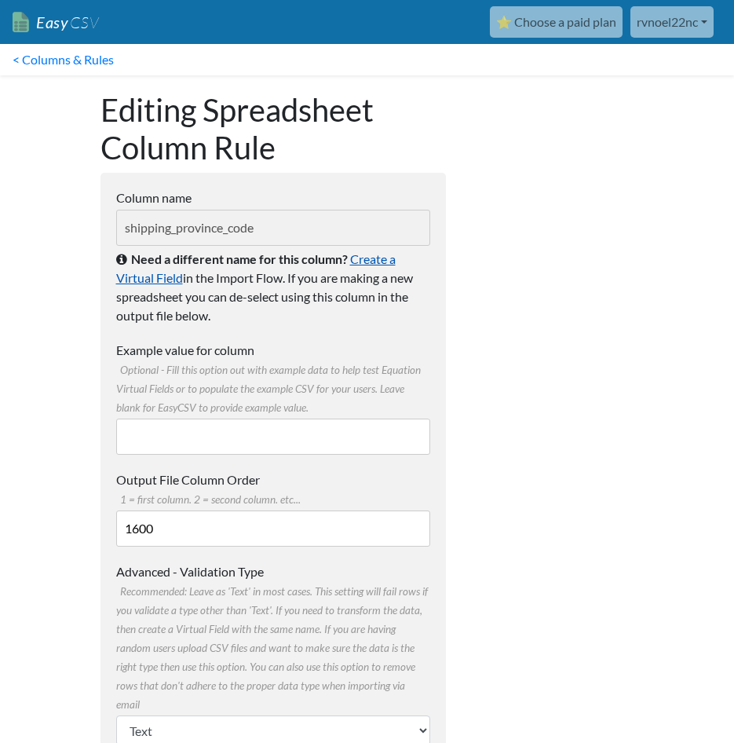
click at [362, 261] on link "Create a Virtual Field" at bounding box center [256, 268] width 280 height 34
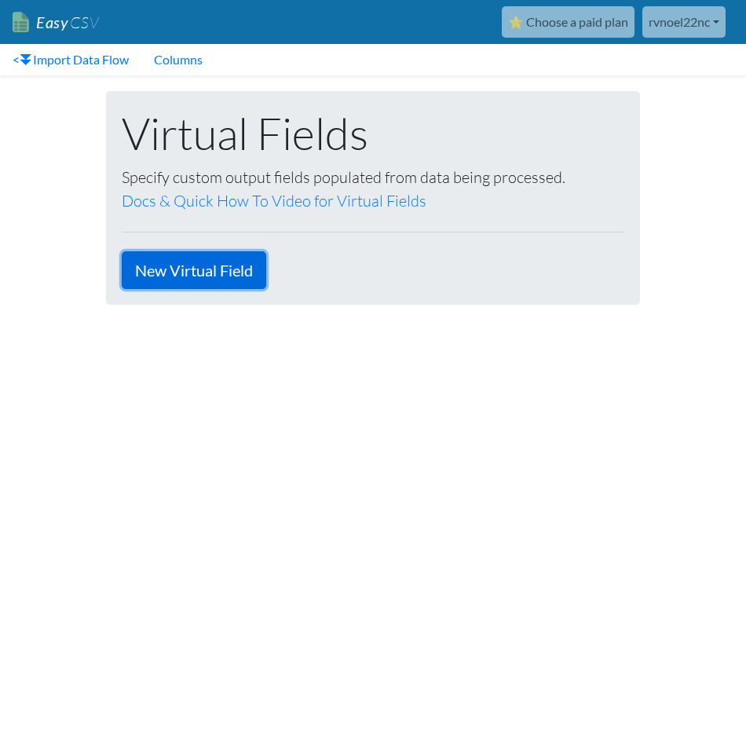
click at [217, 275] on link "New Virtual Field" at bounding box center [194, 270] width 144 height 38
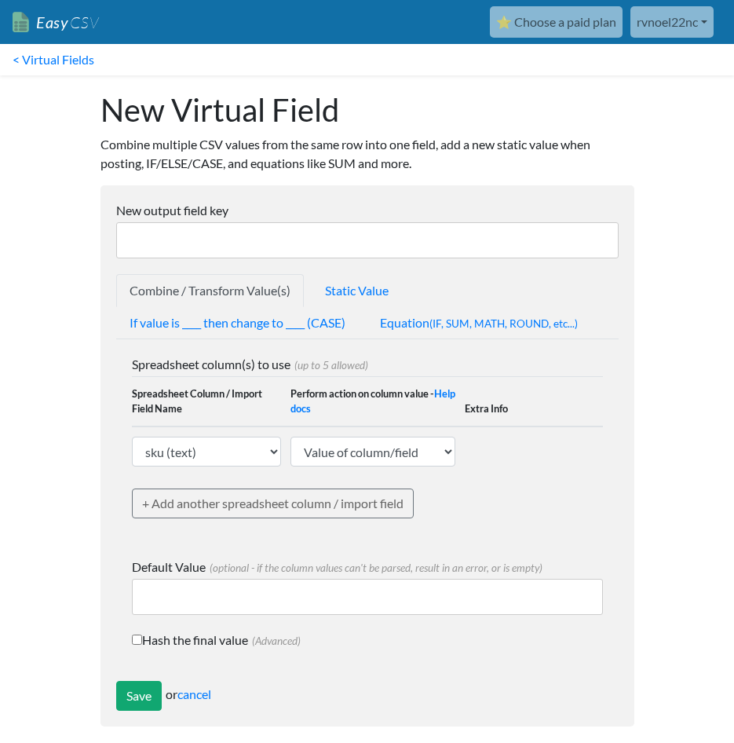
click at [162, 242] on input "New output field key" at bounding box center [367, 240] width 503 height 36
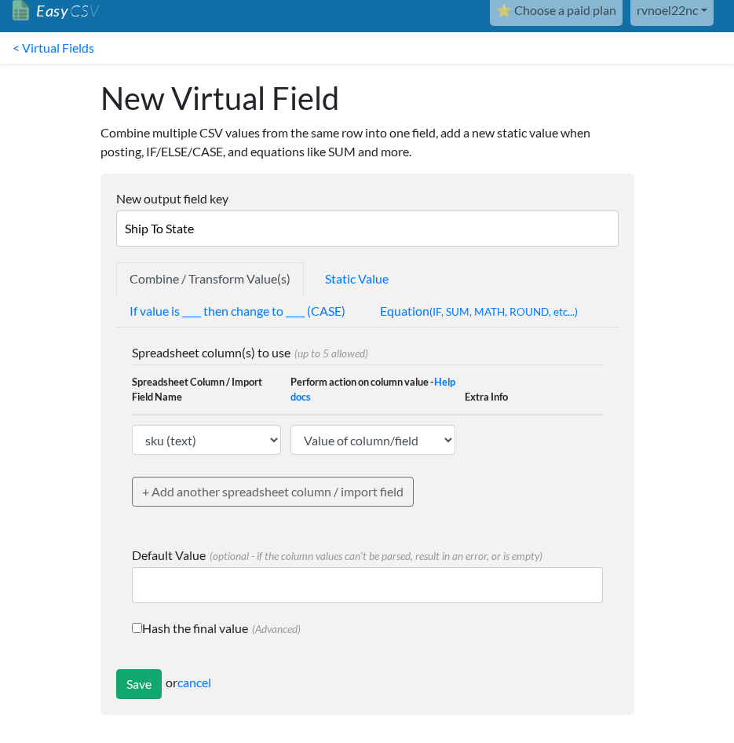
type input "Ship To State"
click at [445, 437] on select "Value of column/field Upcase Downcase Sentence case (first letter is capitalize…" at bounding box center [374, 440] width 166 height 30
click at [550, 468] on div "Spreadsheet column(s) to use (up to 5 allowed) Spreadsheet Column / Import Fiel…" at bounding box center [367, 436] width 471 height 187
click at [136, 687] on input "Save" at bounding box center [139, 684] width 46 height 30
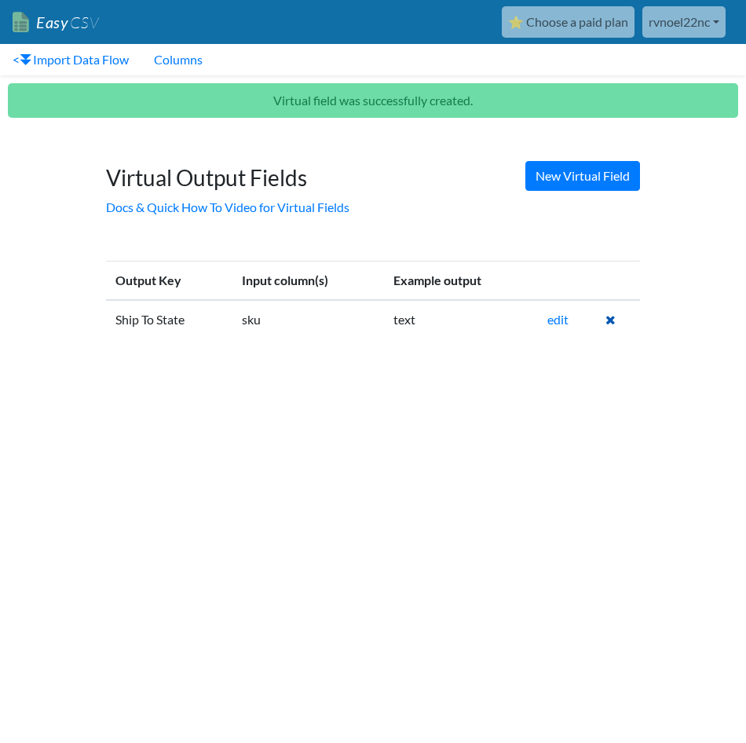
click at [612, 319] on icon at bounding box center [610, 319] width 10 height 13
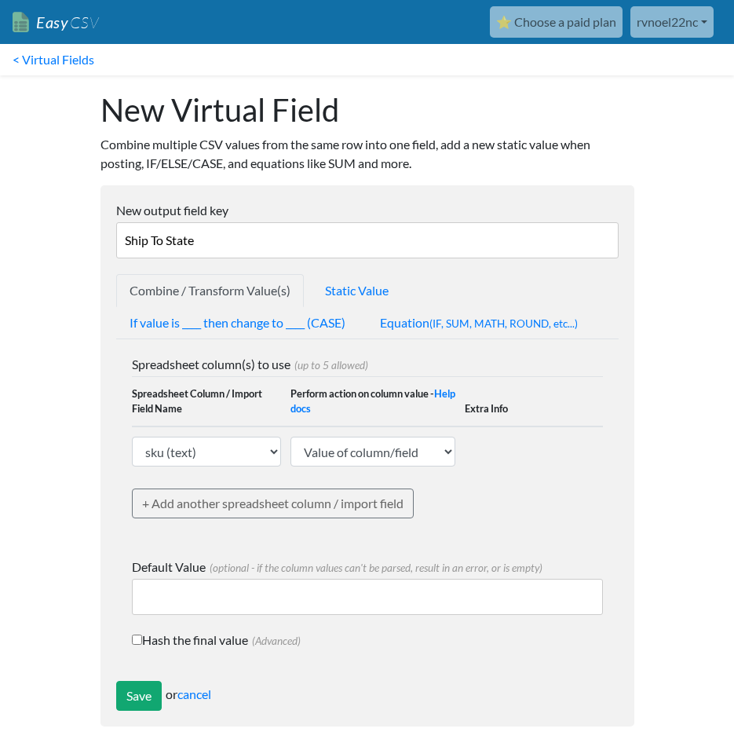
scroll to position [5, 0]
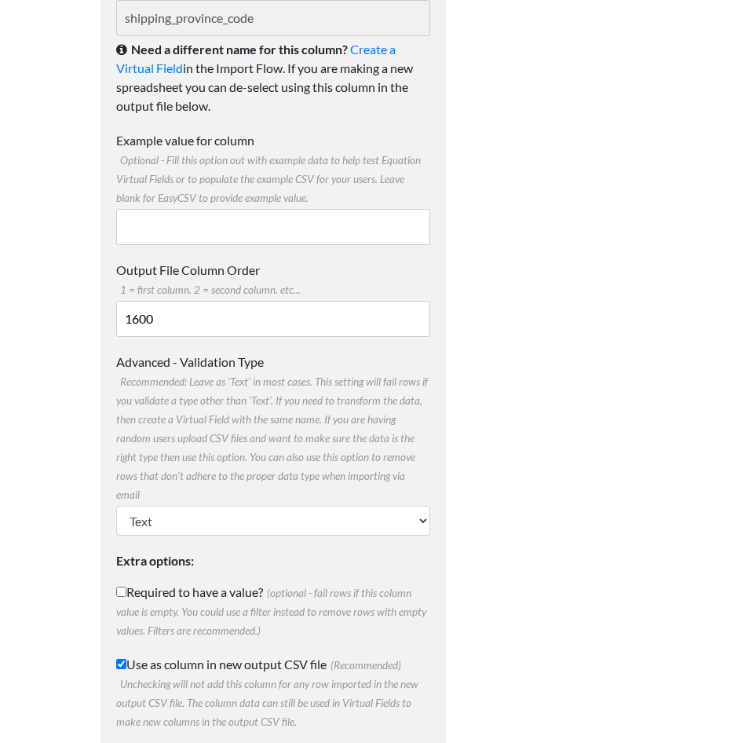
scroll to position [268, 0]
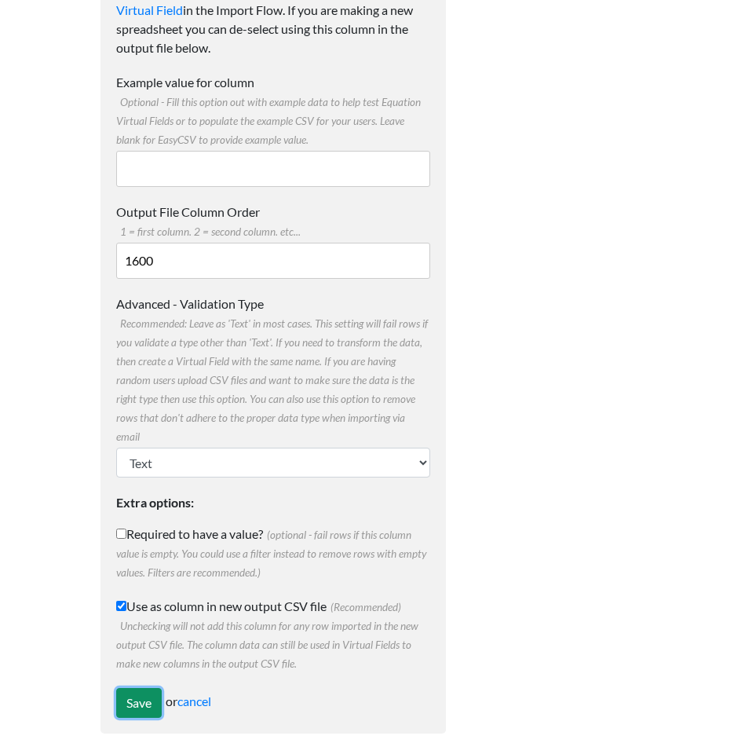
click at [148, 695] on input "Save" at bounding box center [139, 703] width 46 height 30
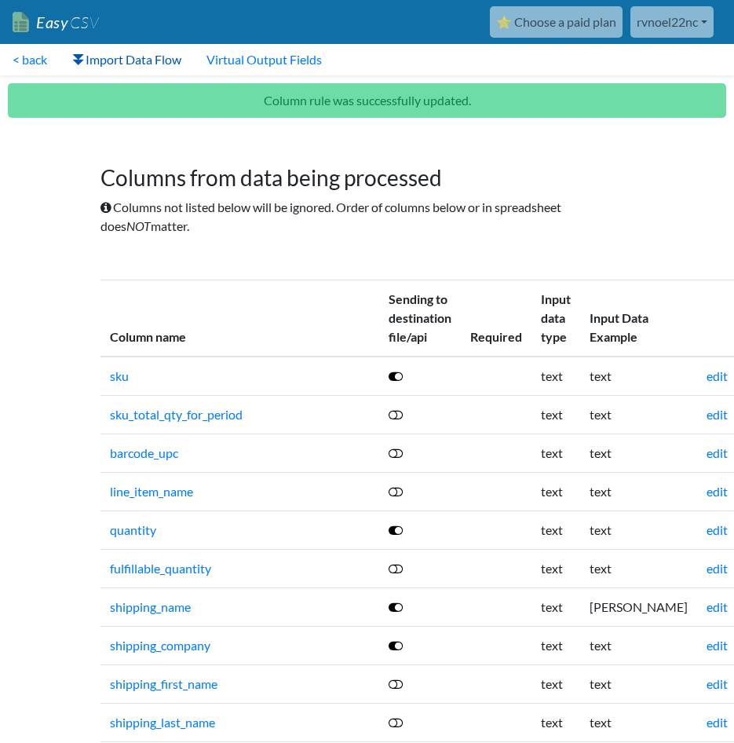
click at [117, 59] on link "Import Data Flow" at bounding box center [127, 59] width 134 height 31
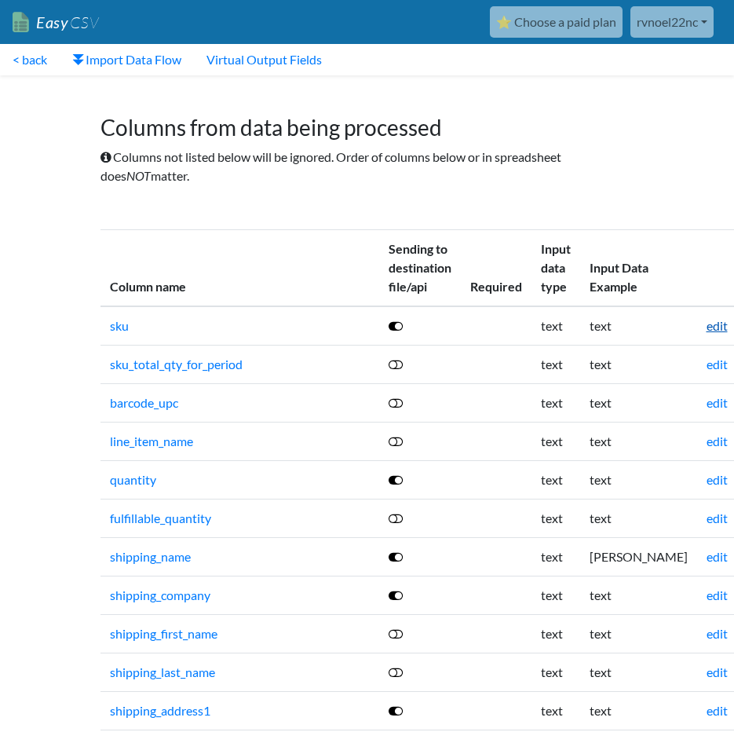
click at [707, 327] on link "edit" at bounding box center [717, 325] width 21 height 15
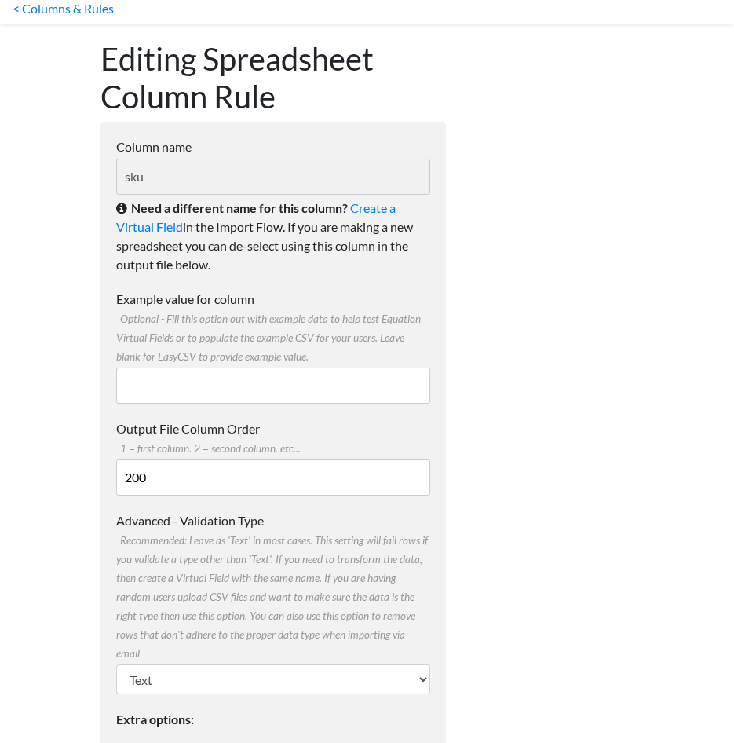
scroll to position [79, 0]
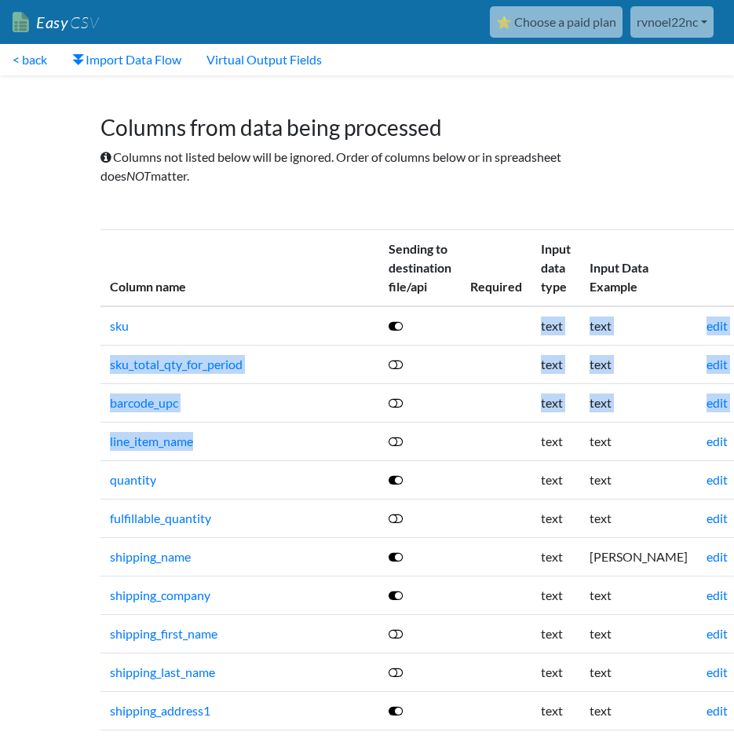
drag, startPoint x: 329, startPoint y: 316, endPoint x: 320, endPoint y: 422, distance: 107.2
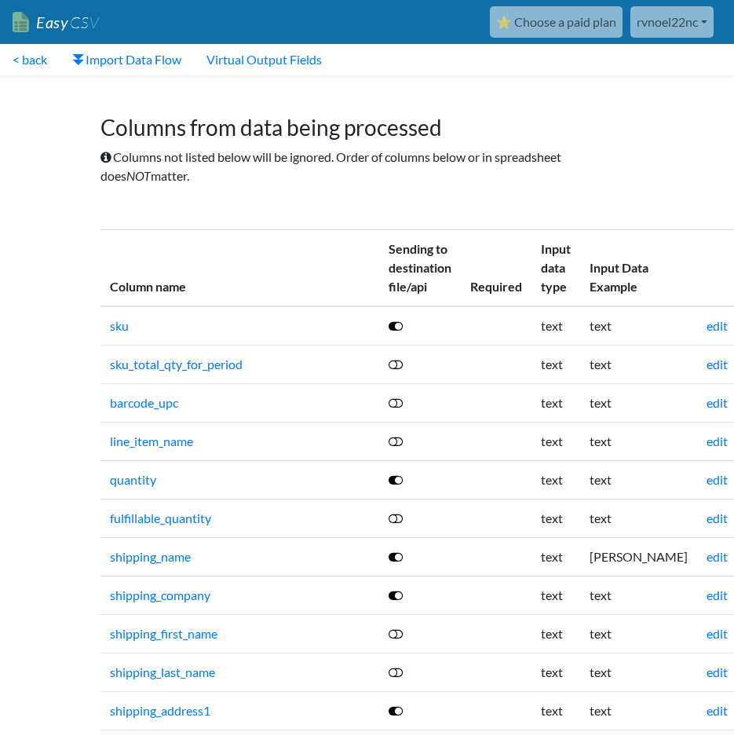
drag, startPoint x: 320, startPoint y: 422, endPoint x: 316, endPoint y: 209, distance: 213.6
click at [316, 209] on div "Columns from data being processed Columns not listed below will be ignored. Ord…" at bounding box center [367, 148] width 565 height 130
click at [701, 17] on link "rvnoel22nc" at bounding box center [672, 21] width 83 height 31
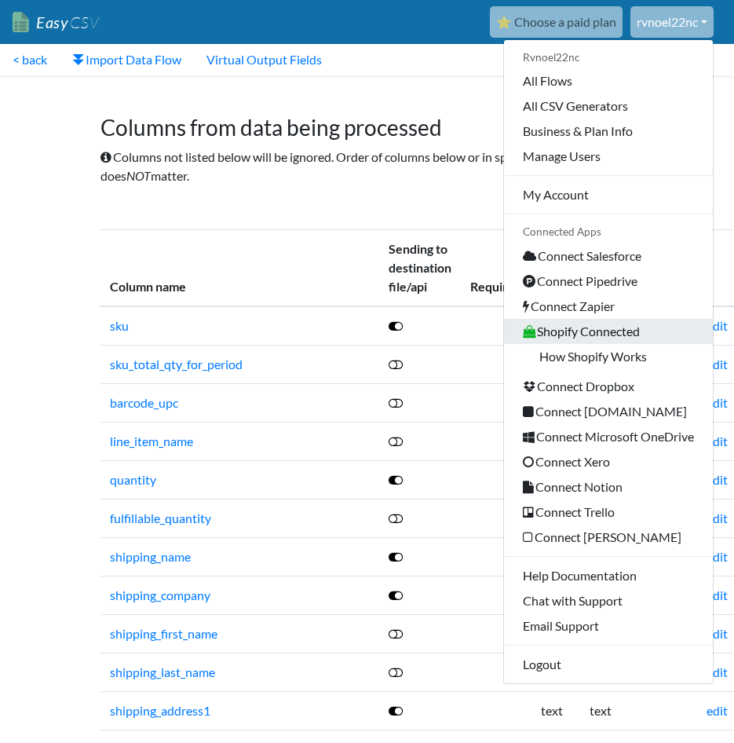
click at [623, 334] on link "Shopify Connected" at bounding box center [608, 331] width 209 height 25
